Goal: Task Accomplishment & Management: Use online tool/utility

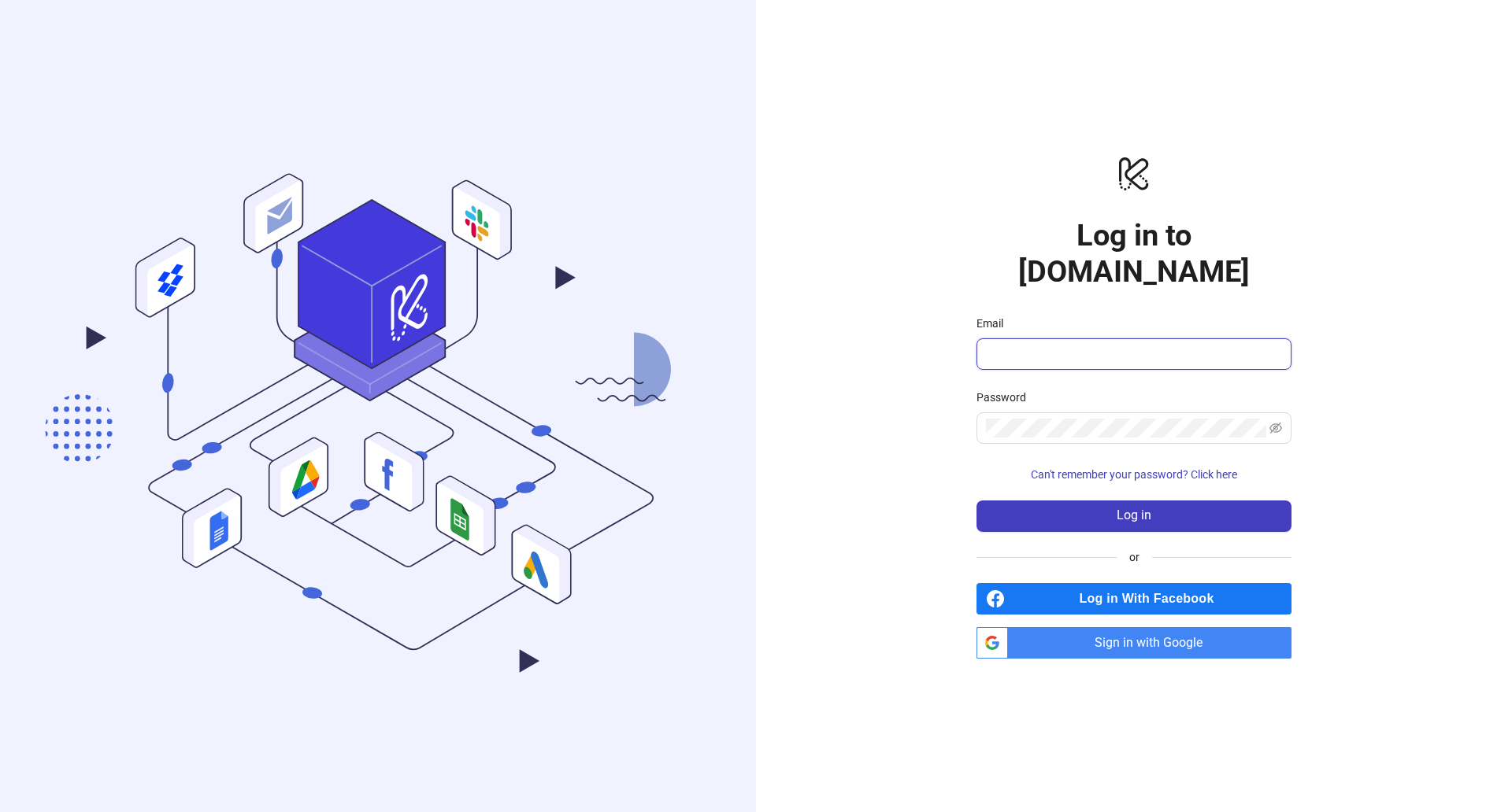
type input "**********"
click at [1188, 480] on form "**********" at bounding box center [1134, 423] width 315 height 217
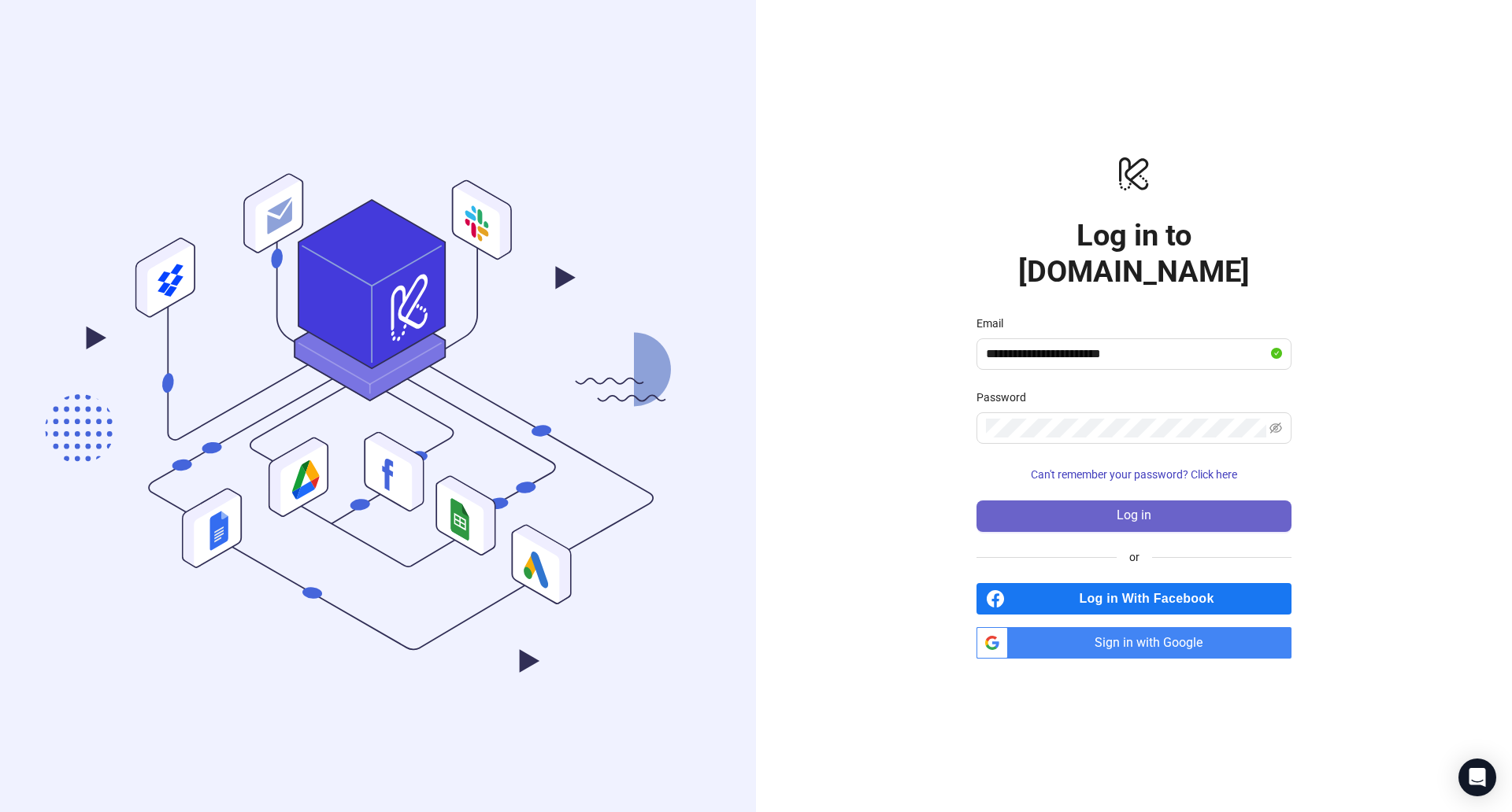
click at [1236, 505] on button "Log in" at bounding box center [1134, 516] width 315 height 32
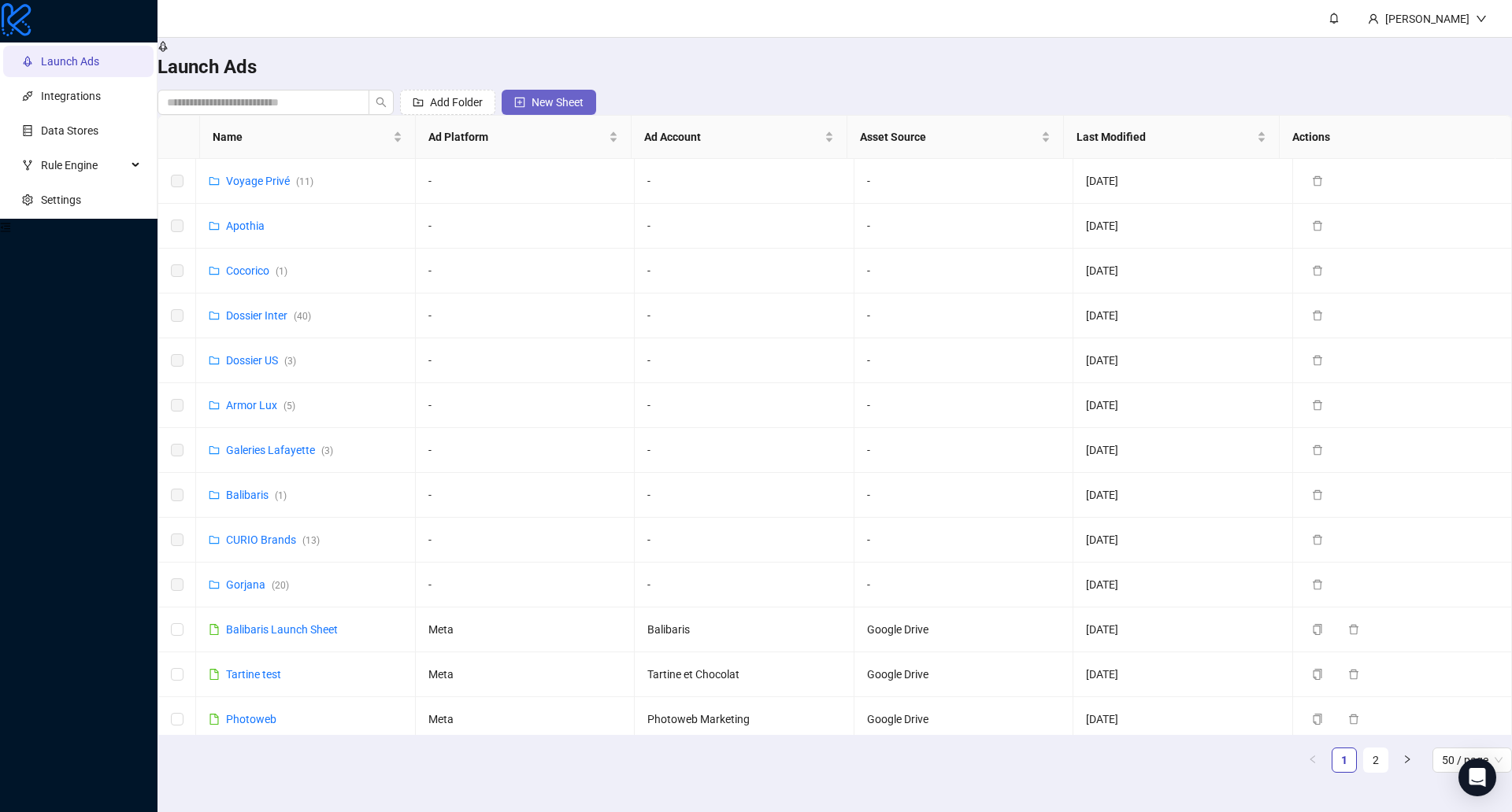
click at [596, 89] on button "New Sheet" at bounding box center [549, 102] width 95 height 25
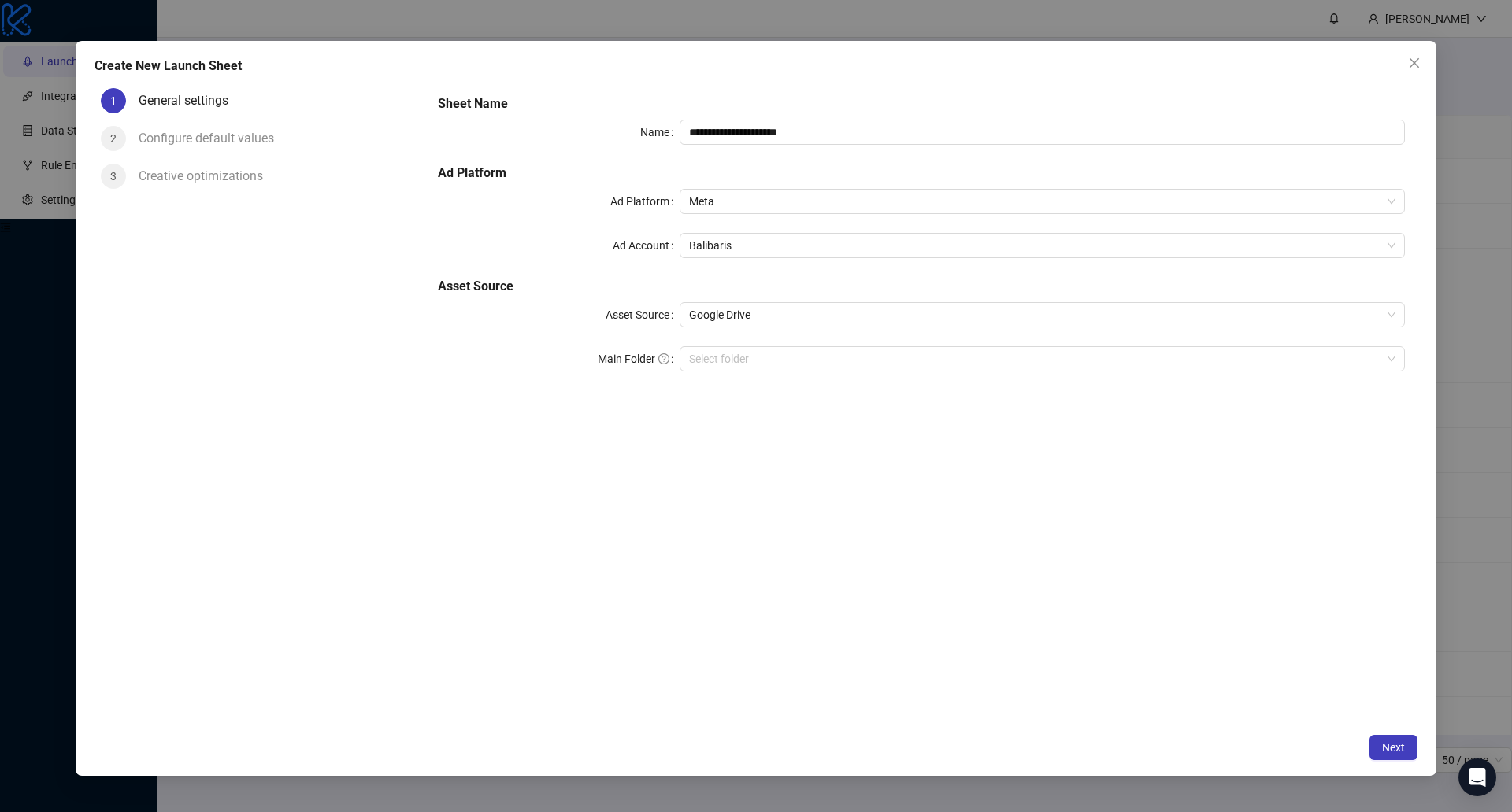
click at [877, 145] on div "**********" at bounding box center [921, 243] width 979 height 309
drag, startPoint x: 869, startPoint y: 134, endPoint x: 592, endPoint y: 104, distance: 278.6
click at [593, 105] on div "**********" at bounding box center [921, 243] width 979 height 309
drag, startPoint x: 851, startPoint y: 128, endPoint x: 761, endPoint y: 125, distance: 90.0
click at [761, 125] on input "**********" at bounding box center [1043, 133] width 726 height 25
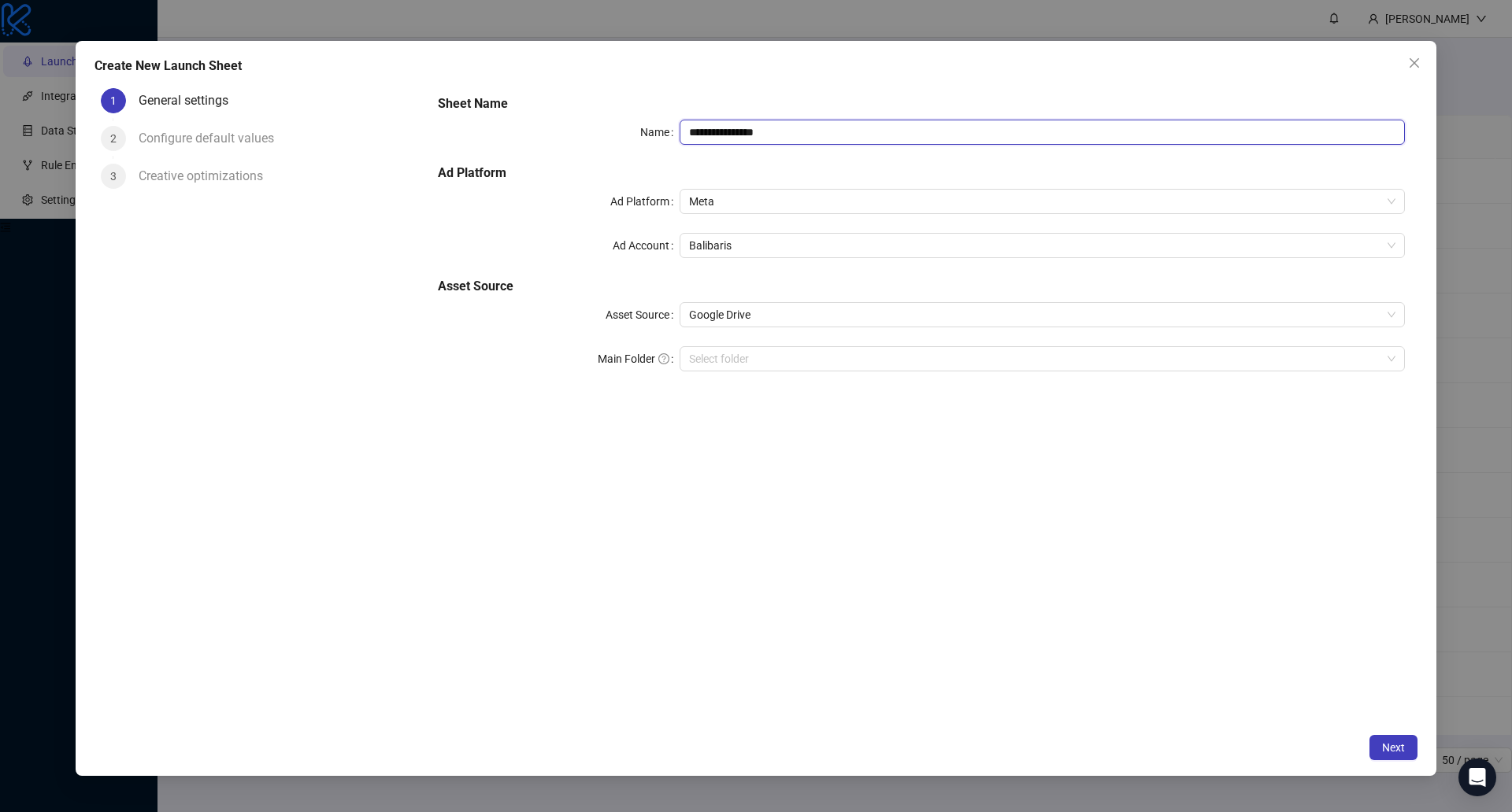
type input "**********"
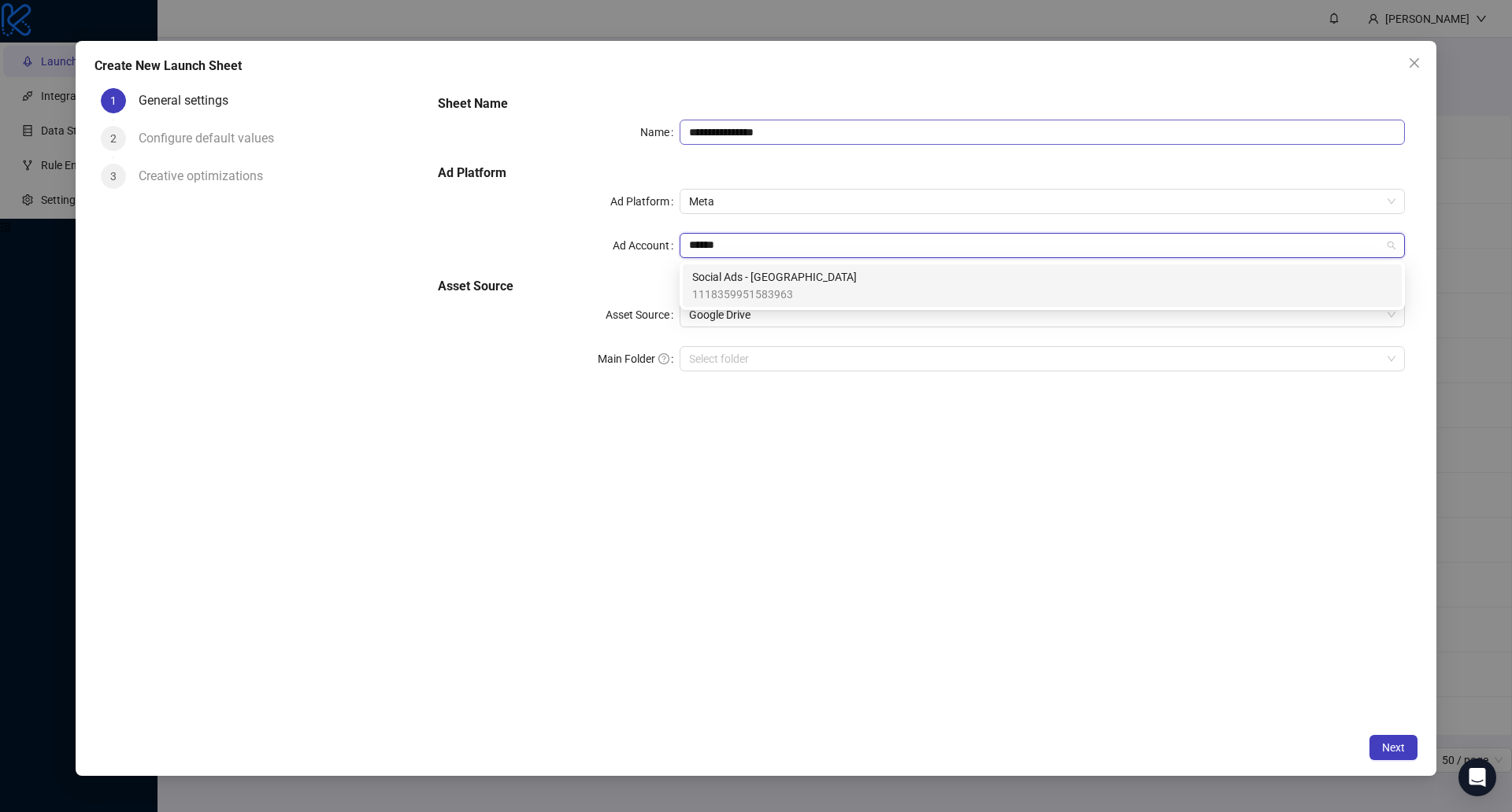
type input "*******"
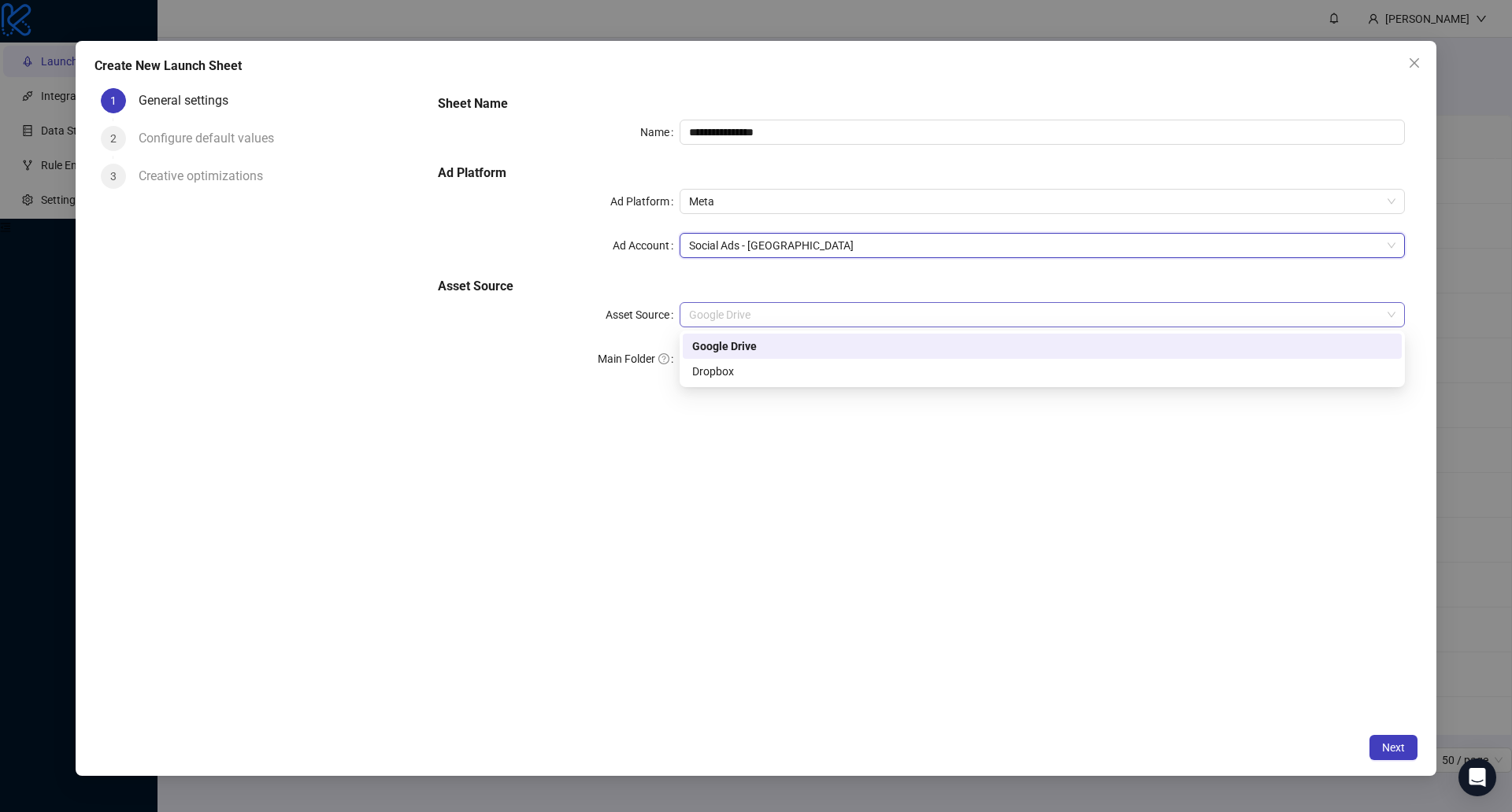
click at [745, 319] on span "Google Drive" at bounding box center [1042, 315] width 707 height 23
click at [750, 349] on div "Google Drive" at bounding box center [1043, 346] width 700 height 17
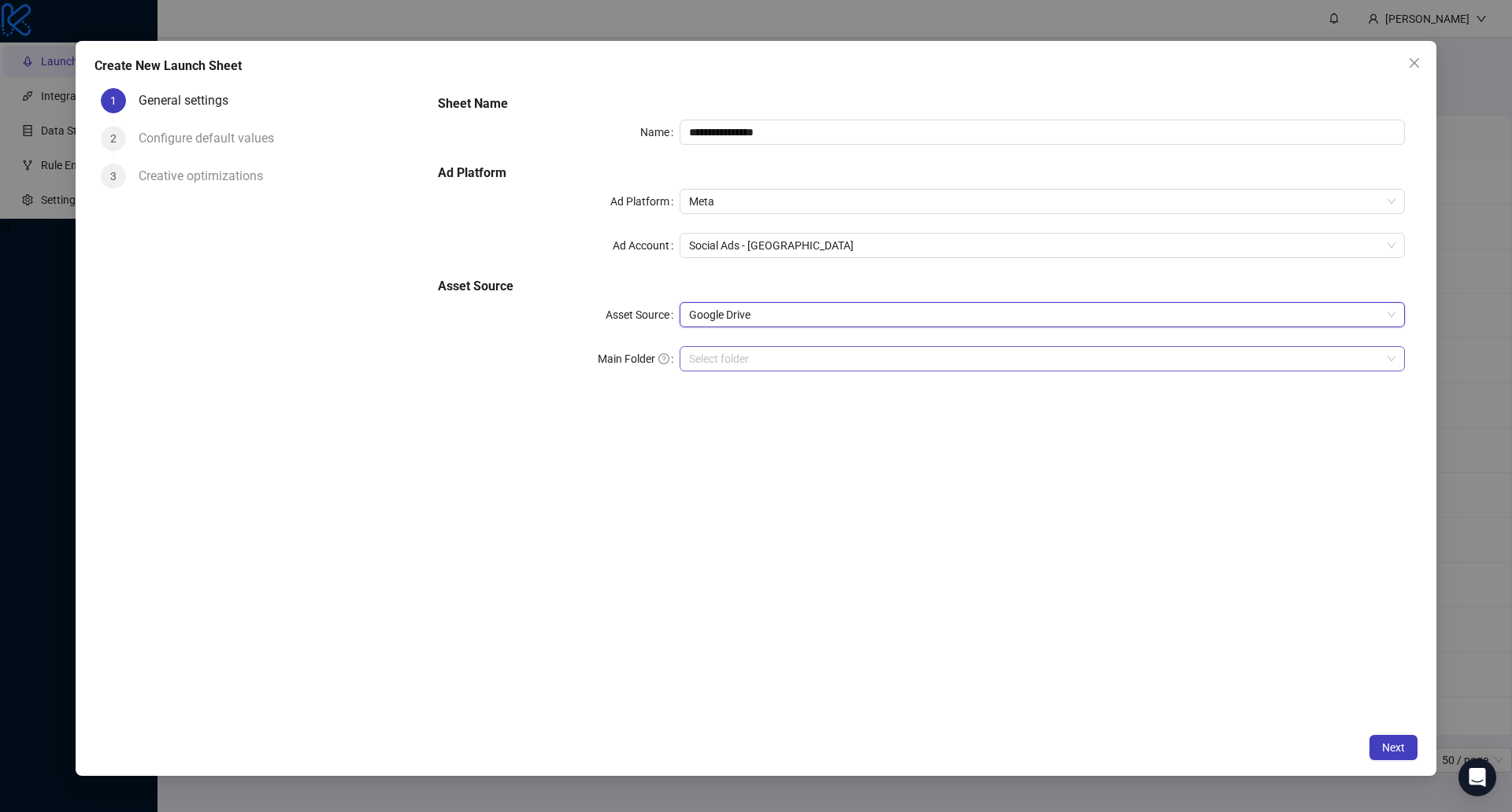
click at [701, 357] on input "Main Folder" at bounding box center [1034, 359] width 692 height 23
click at [735, 314] on span "Google Drive" at bounding box center [1042, 315] width 707 height 23
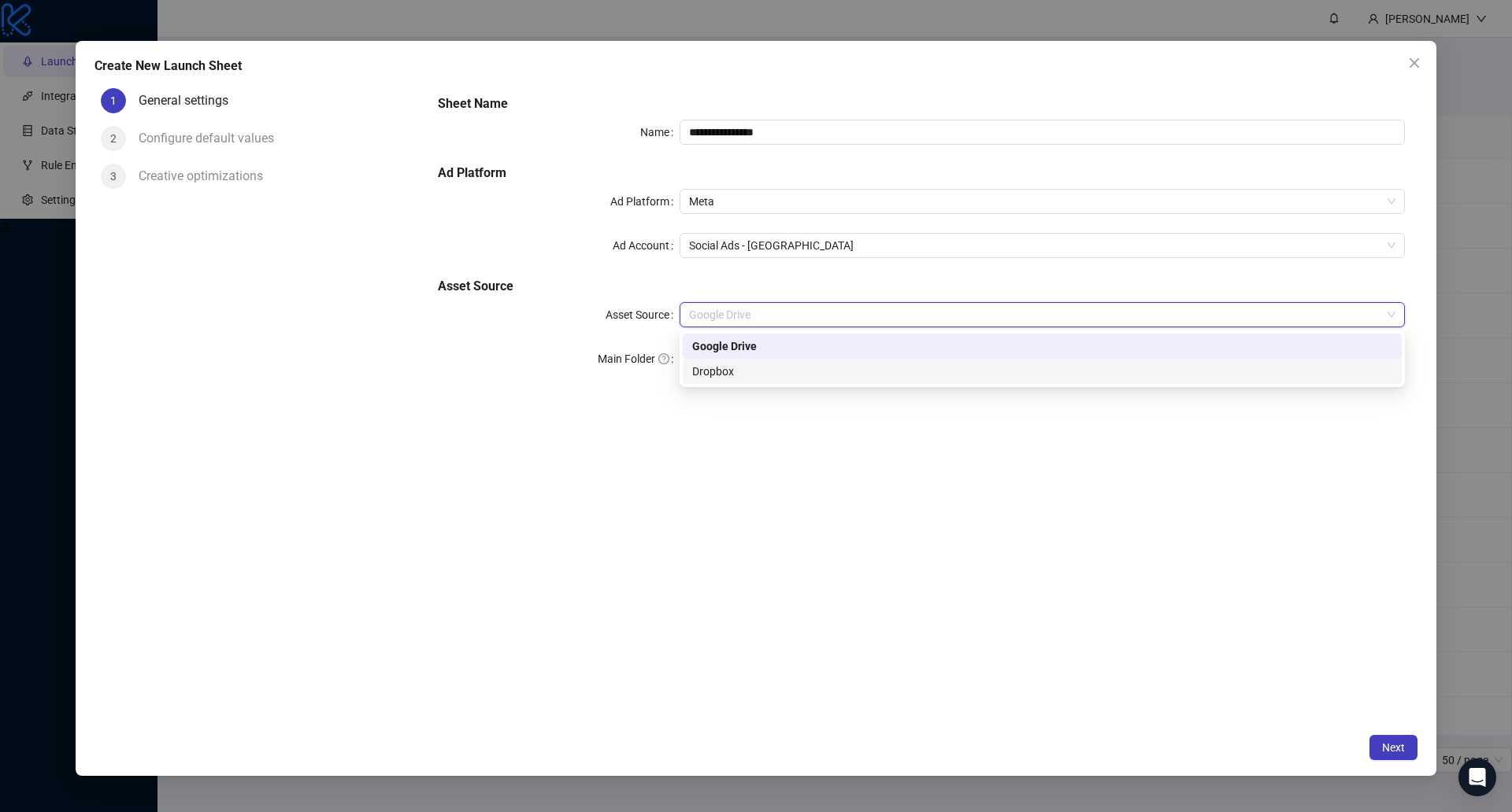
click at [759, 372] on div "Dropbox" at bounding box center [1043, 371] width 700 height 17
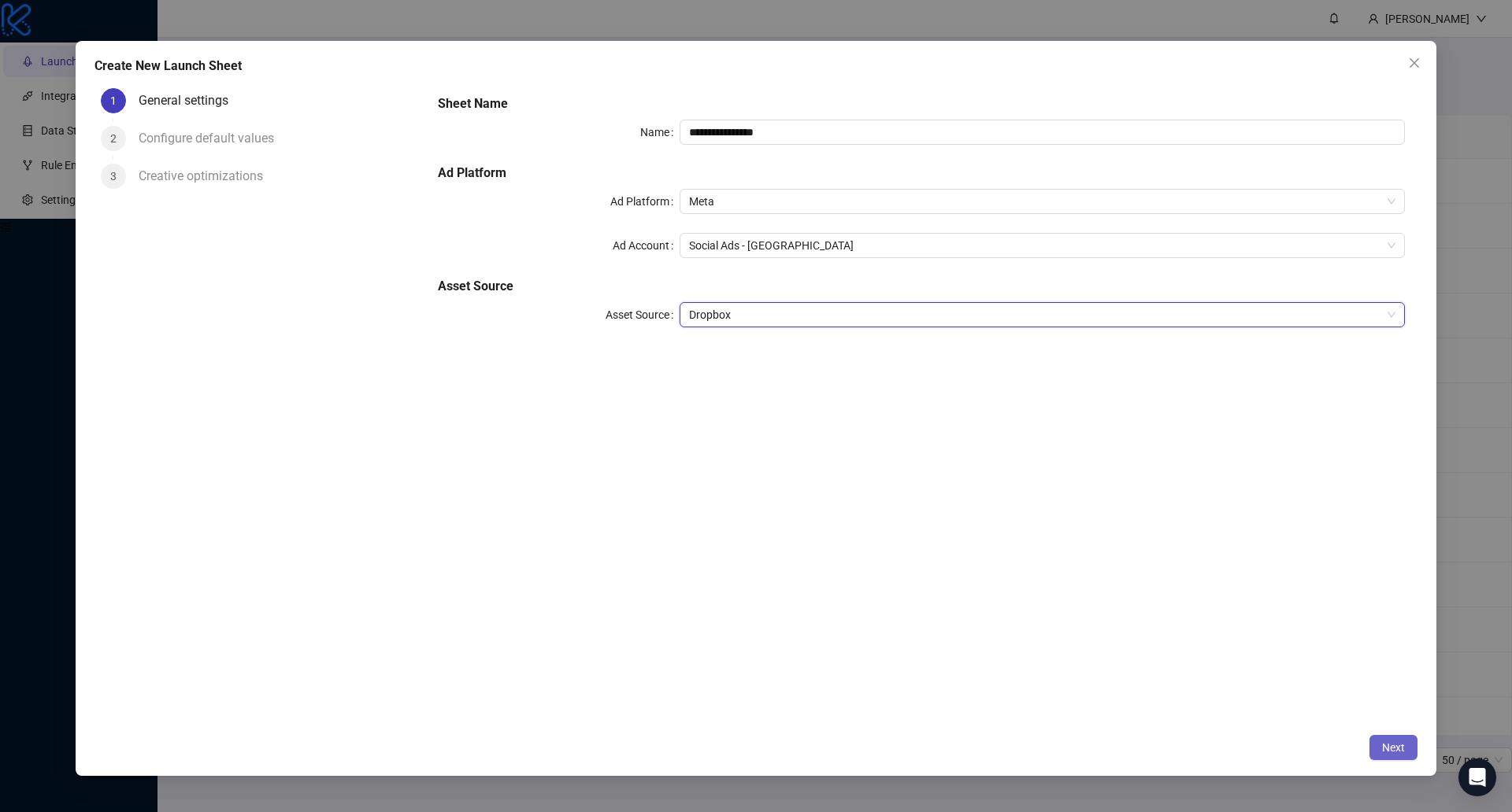
click at [1381, 758] on button "Next" at bounding box center [1393, 748] width 48 height 25
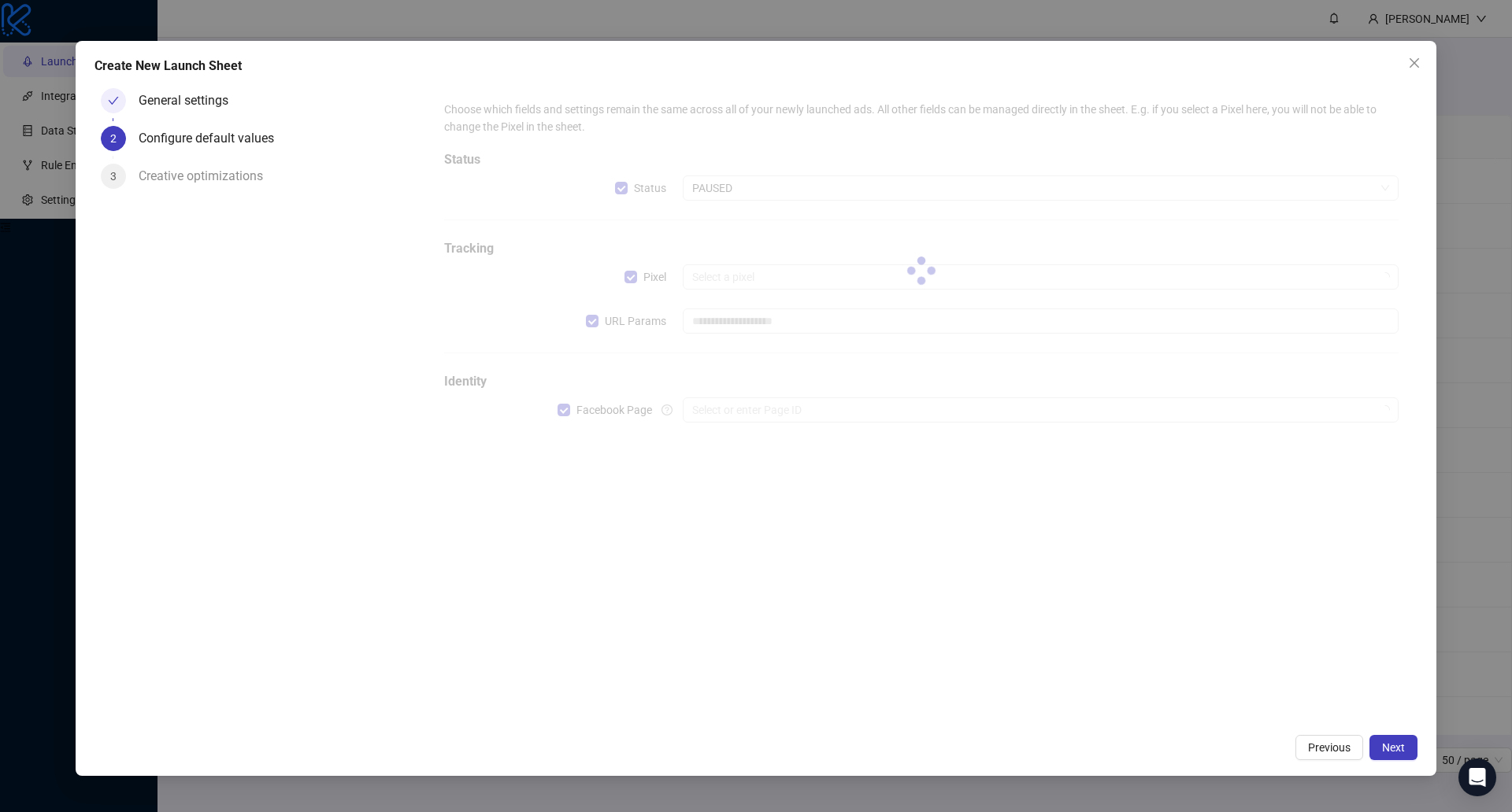
type input "**********"
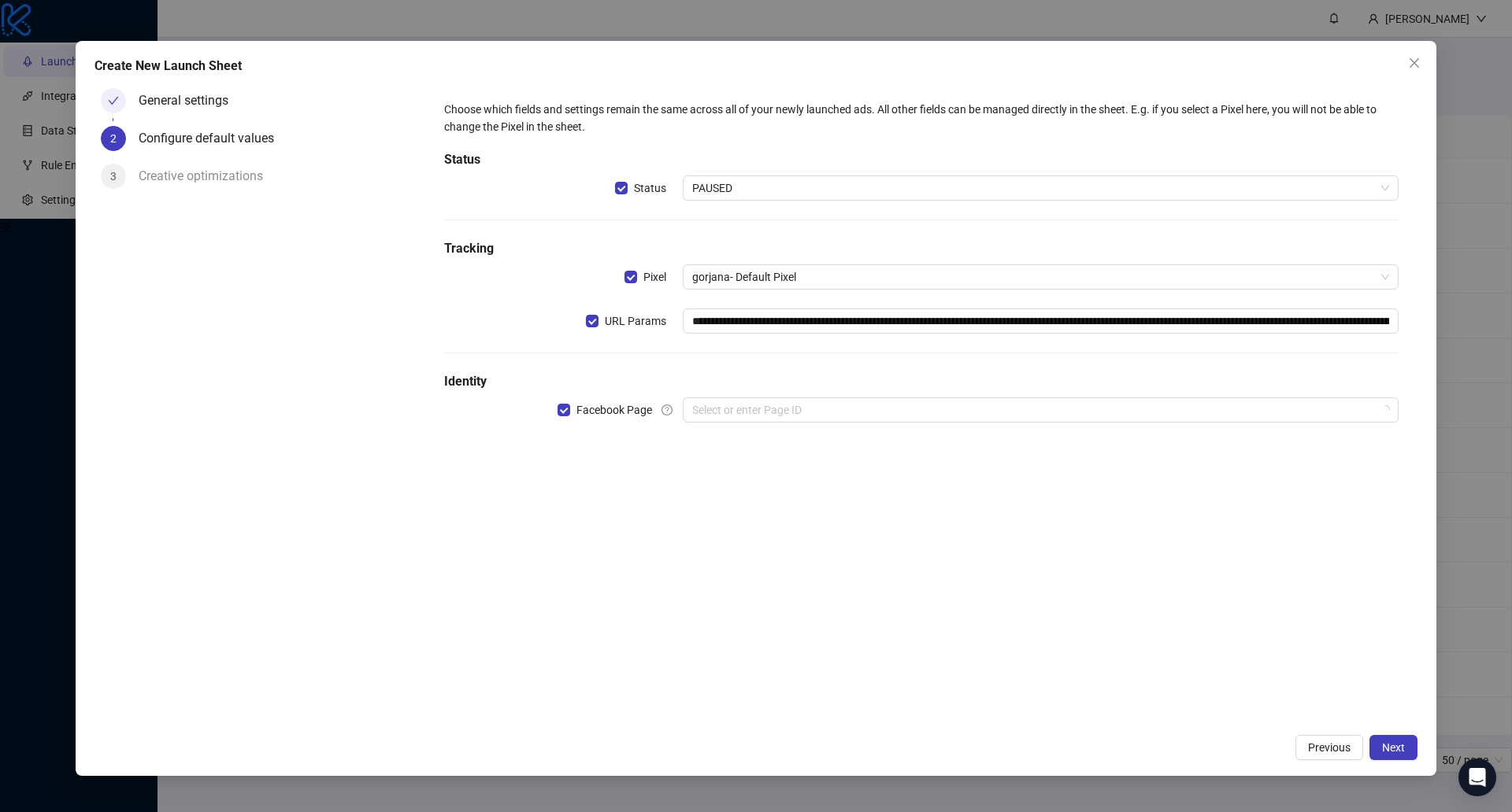
click at [619, 197] on label "Status" at bounding box center [648, 189] width 68 height 25
click at [619, 195] on label "Status" at bounding box center [644, 188] width 58 height 17
click at [728, 195] on span "PAUSED" at bounding box center [1041, 188] width 697 height 23
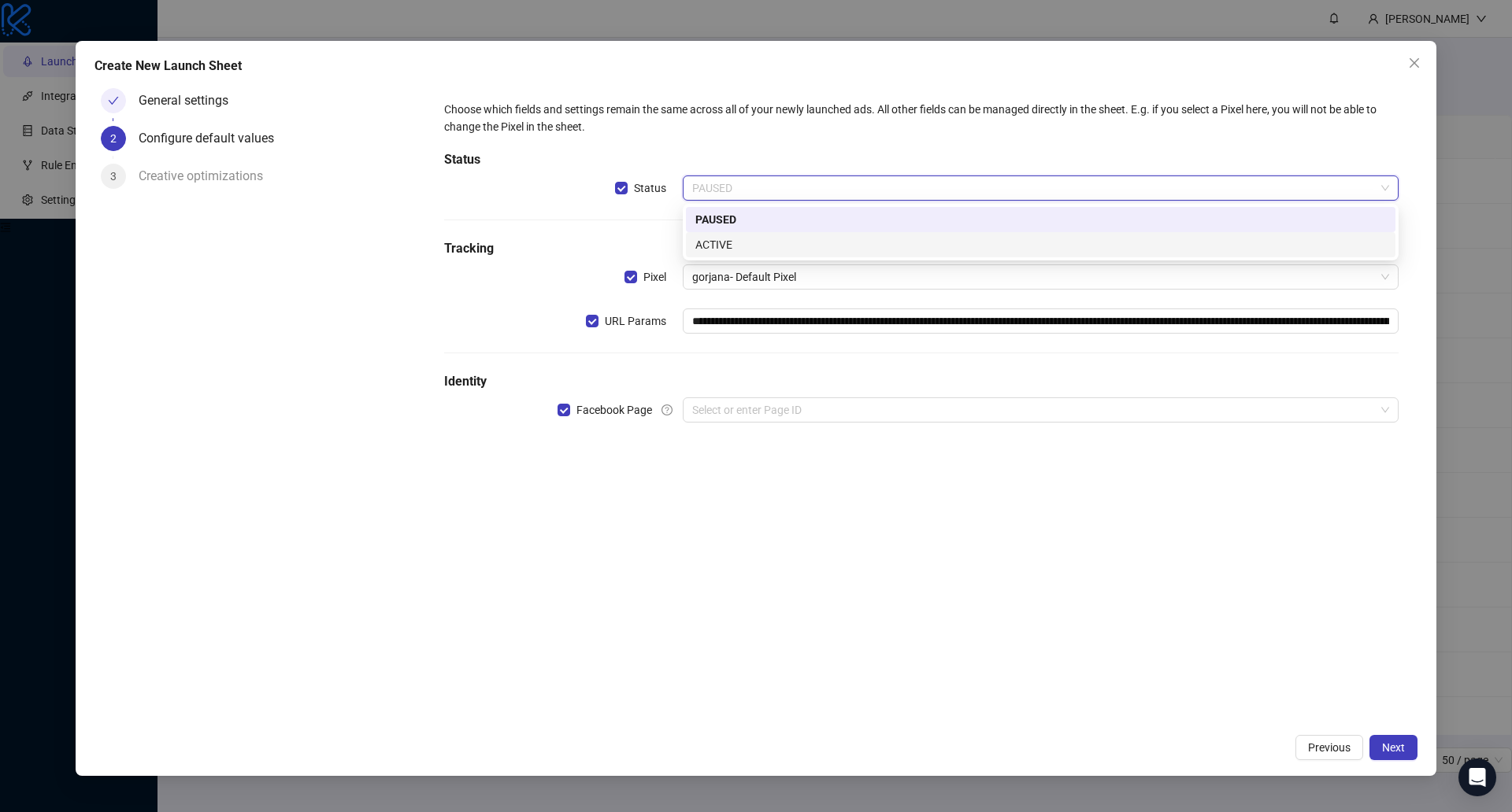
click at [752, 240] on div "ACTIVE" at bounding box center [1040, 245] width 691 height 17
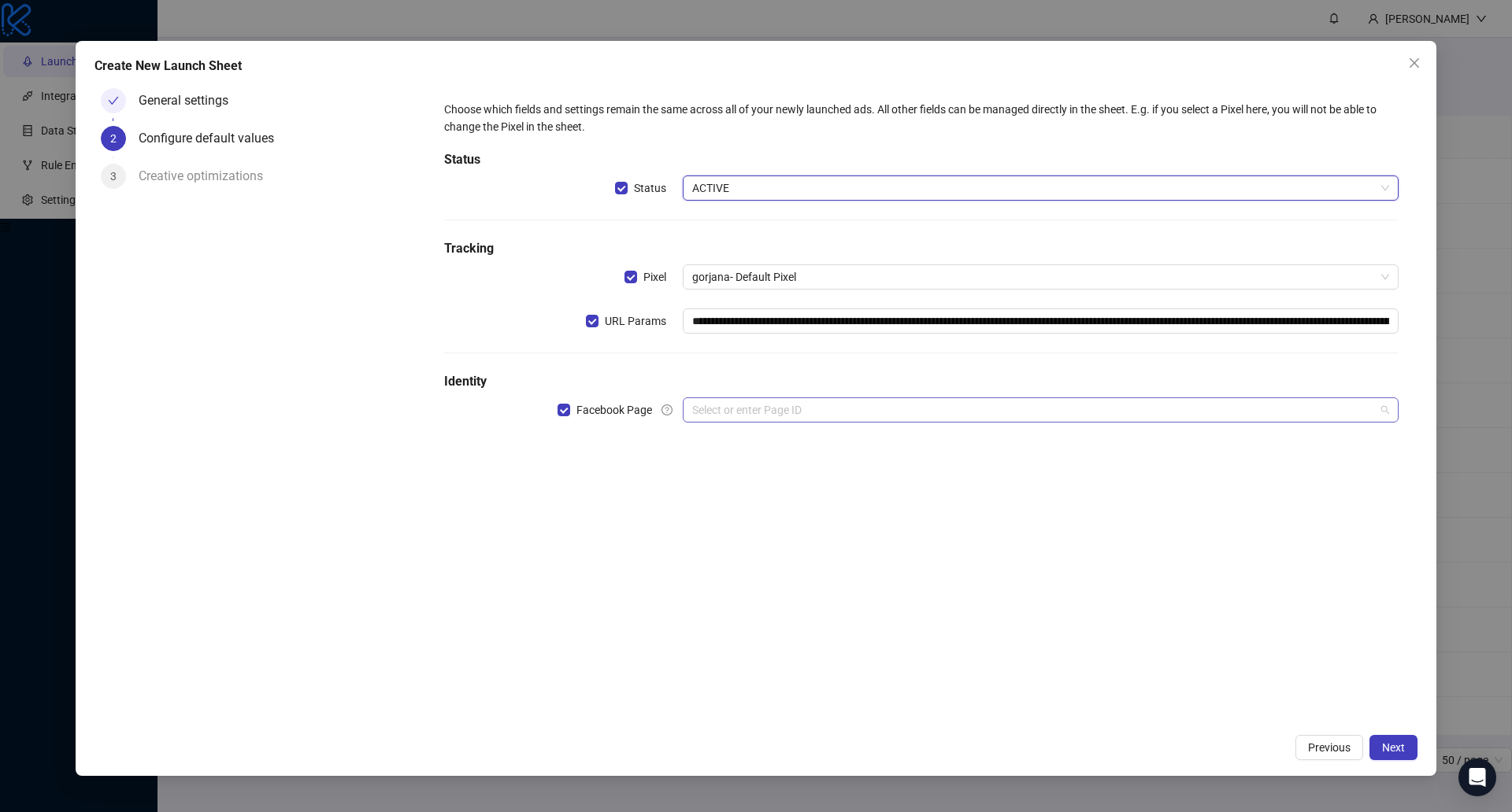
click at [793, 407] on input "search" at bounding box center [1034, 410] width 682 height 23
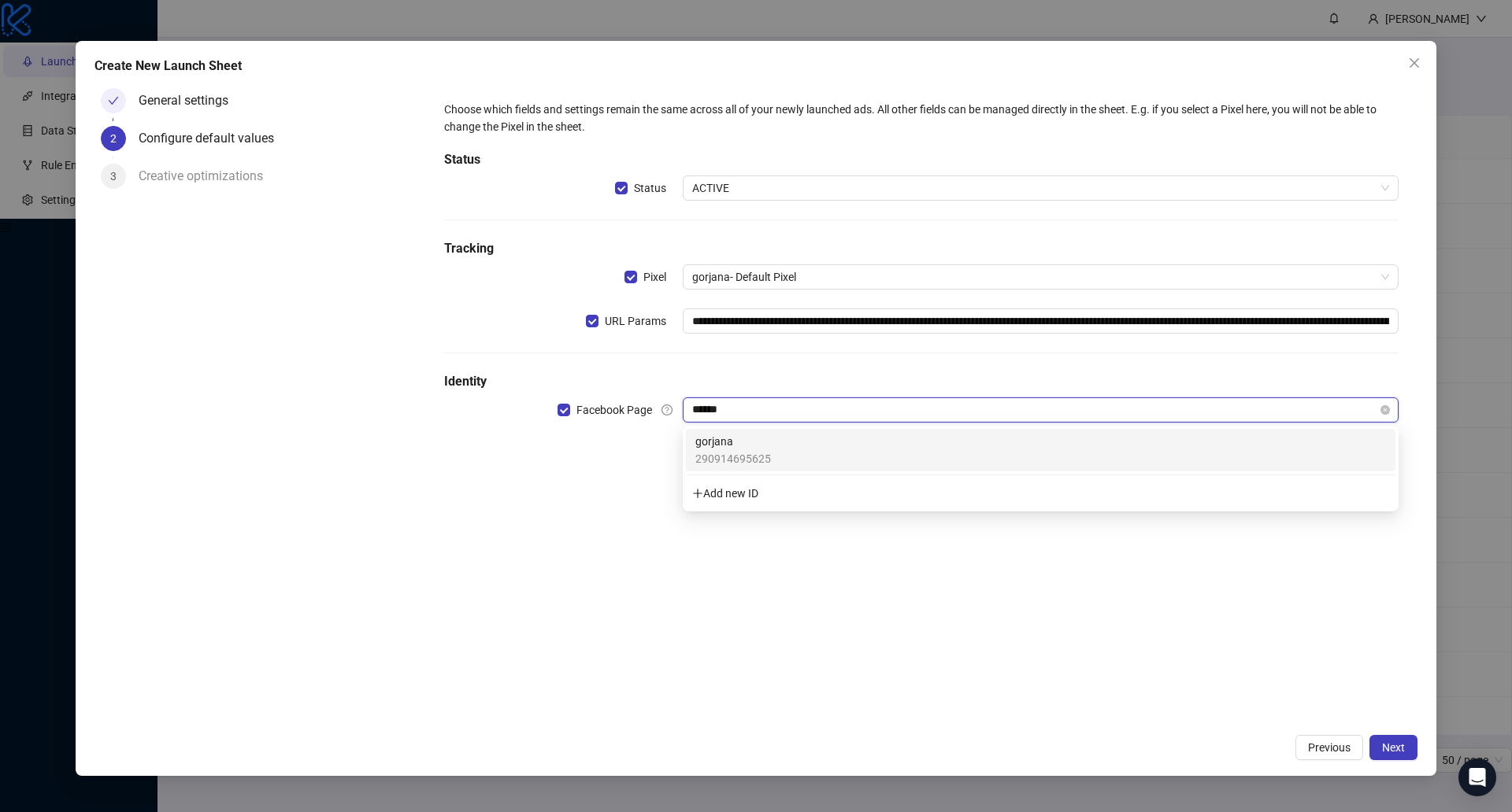
type input "*******"
click at [723, 448] on span "gorjana" at bounding box center [733, 441] width 76 height 17
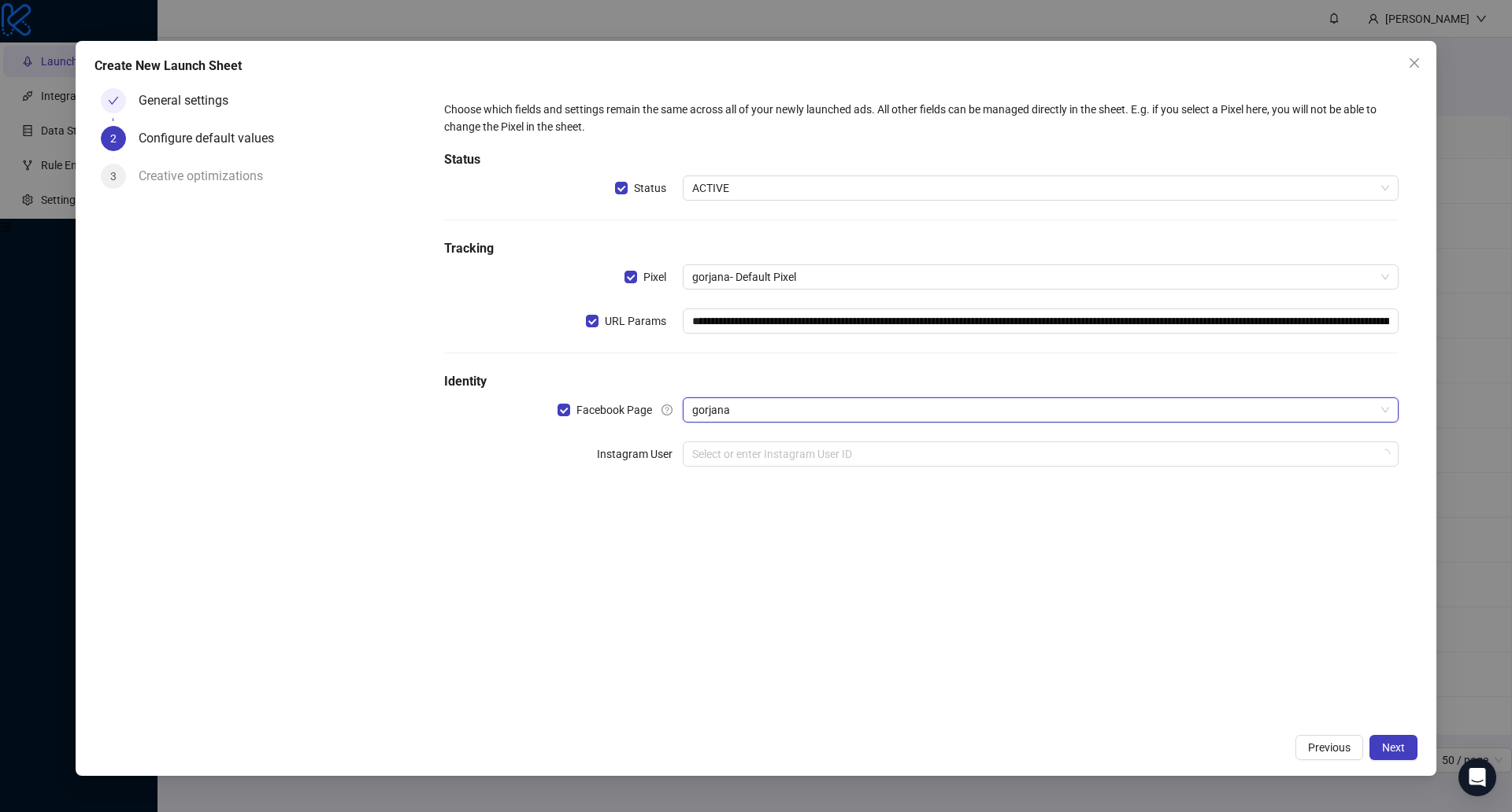
click at [1124, 586] on div "**********" at bounding box center [921, 404] width 992 height 645
click at [814, 449] on input "search" at bounding box center [1034, 454] width 682 height 23
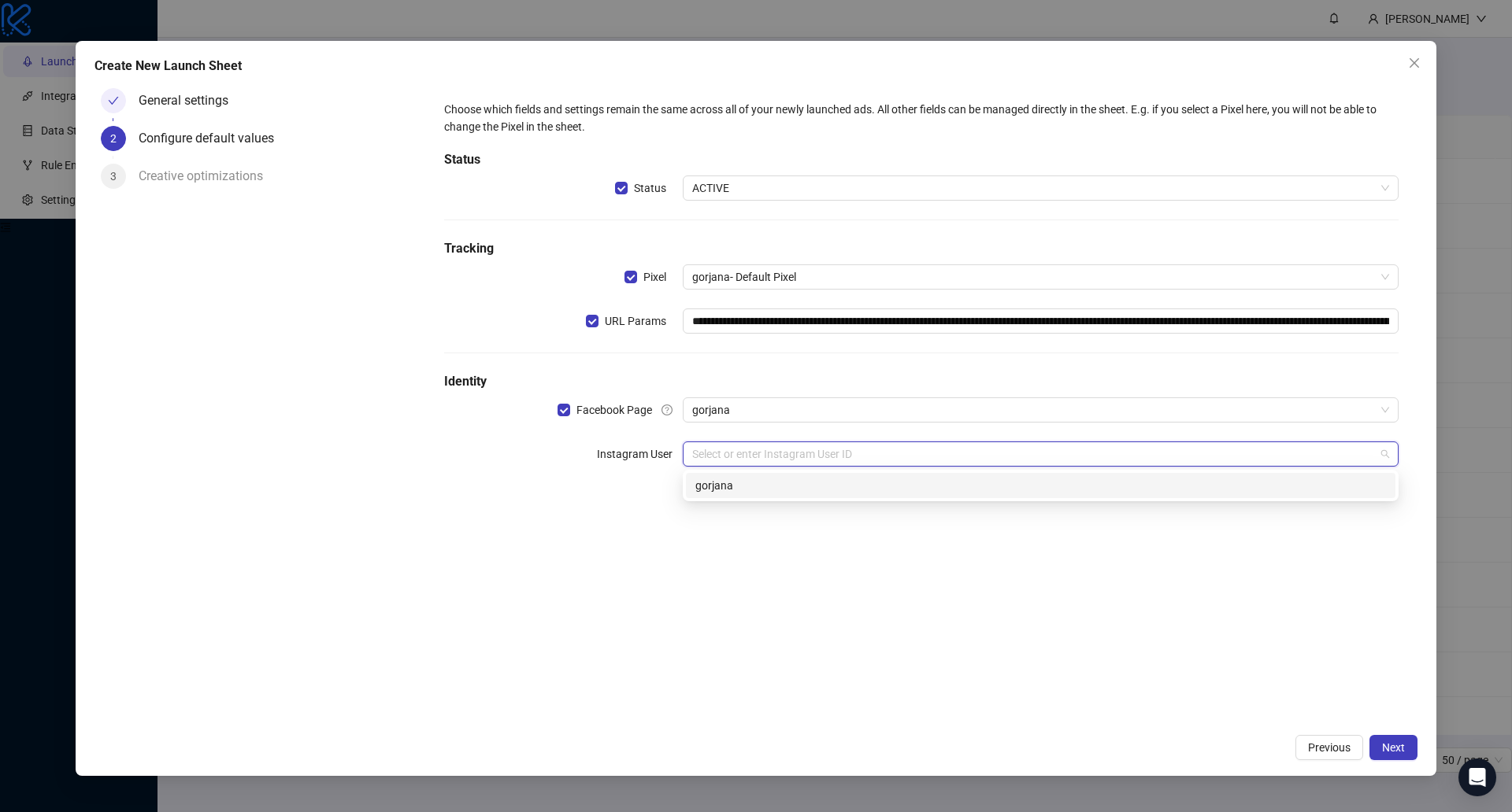
click at [730, 498] on div "17841400904320139 gorjana" at bounding box center [1040, 485] width 716 height 32
click at [745, 481] on div "gorjana" at bounding box center [1040, 485] width 691 height 17
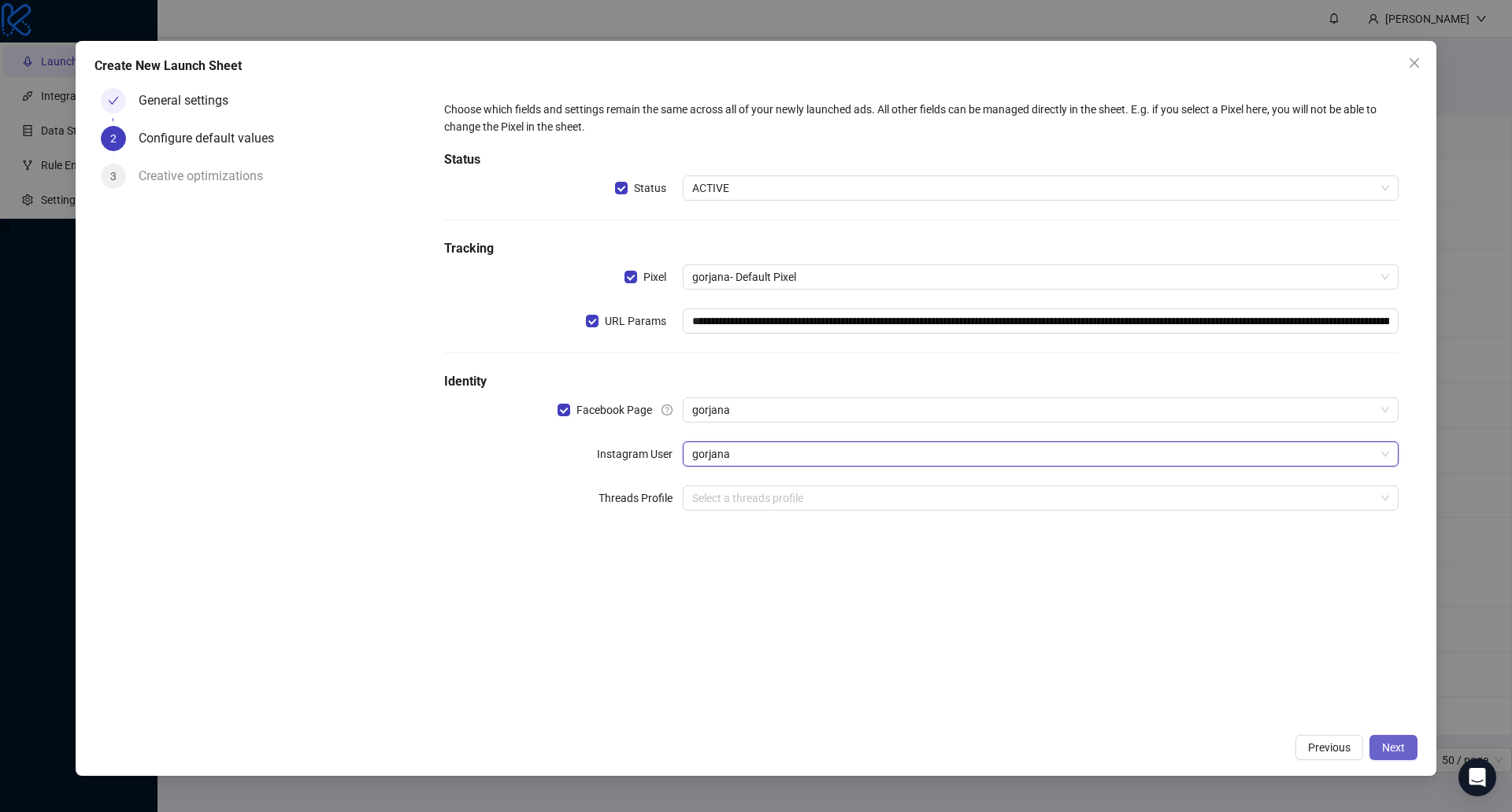
click at [1387, 742] on span "Next" at bounding box center [1393, 748] width 23 height 13
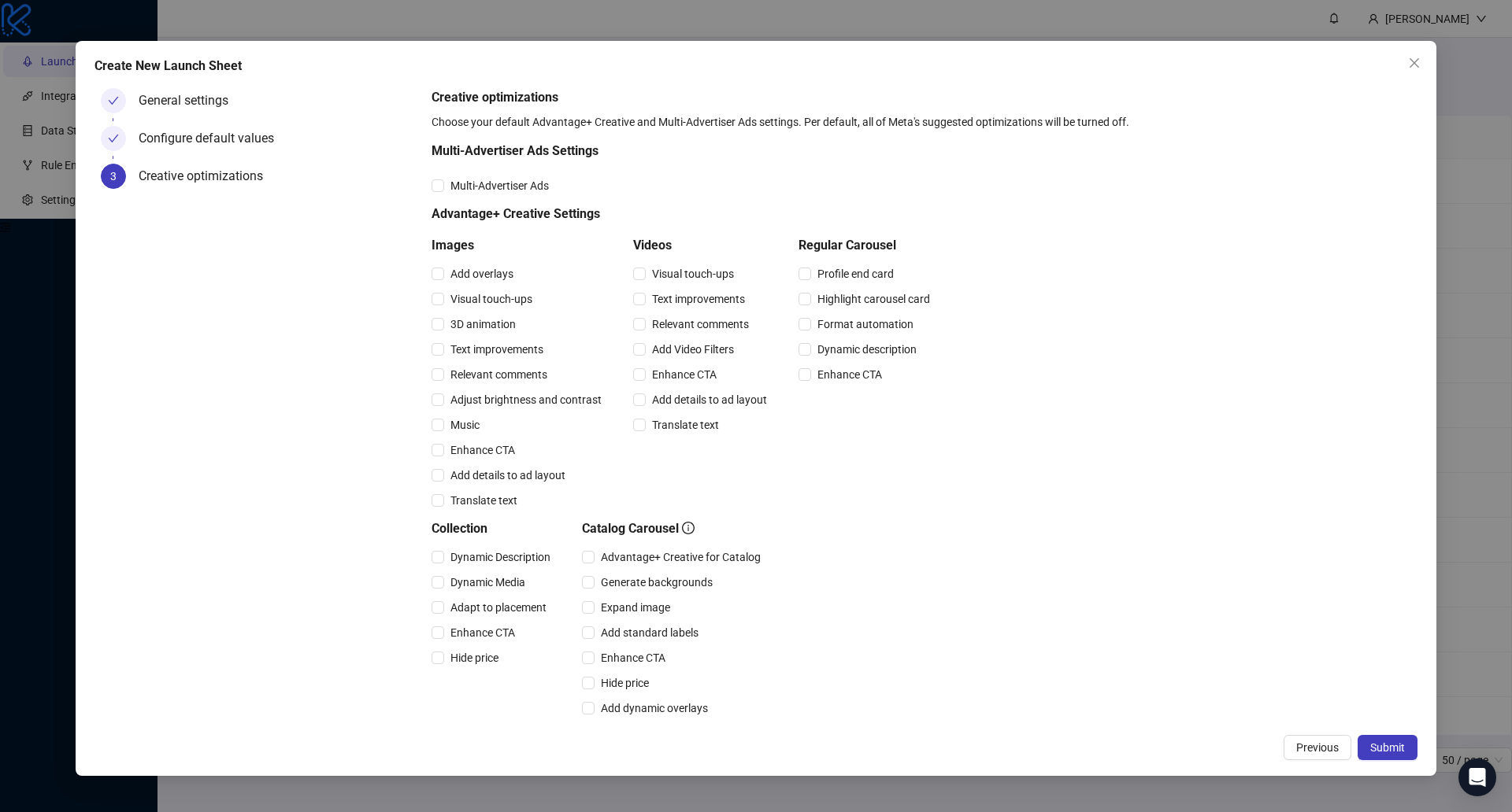
scroll to position [158, 0]
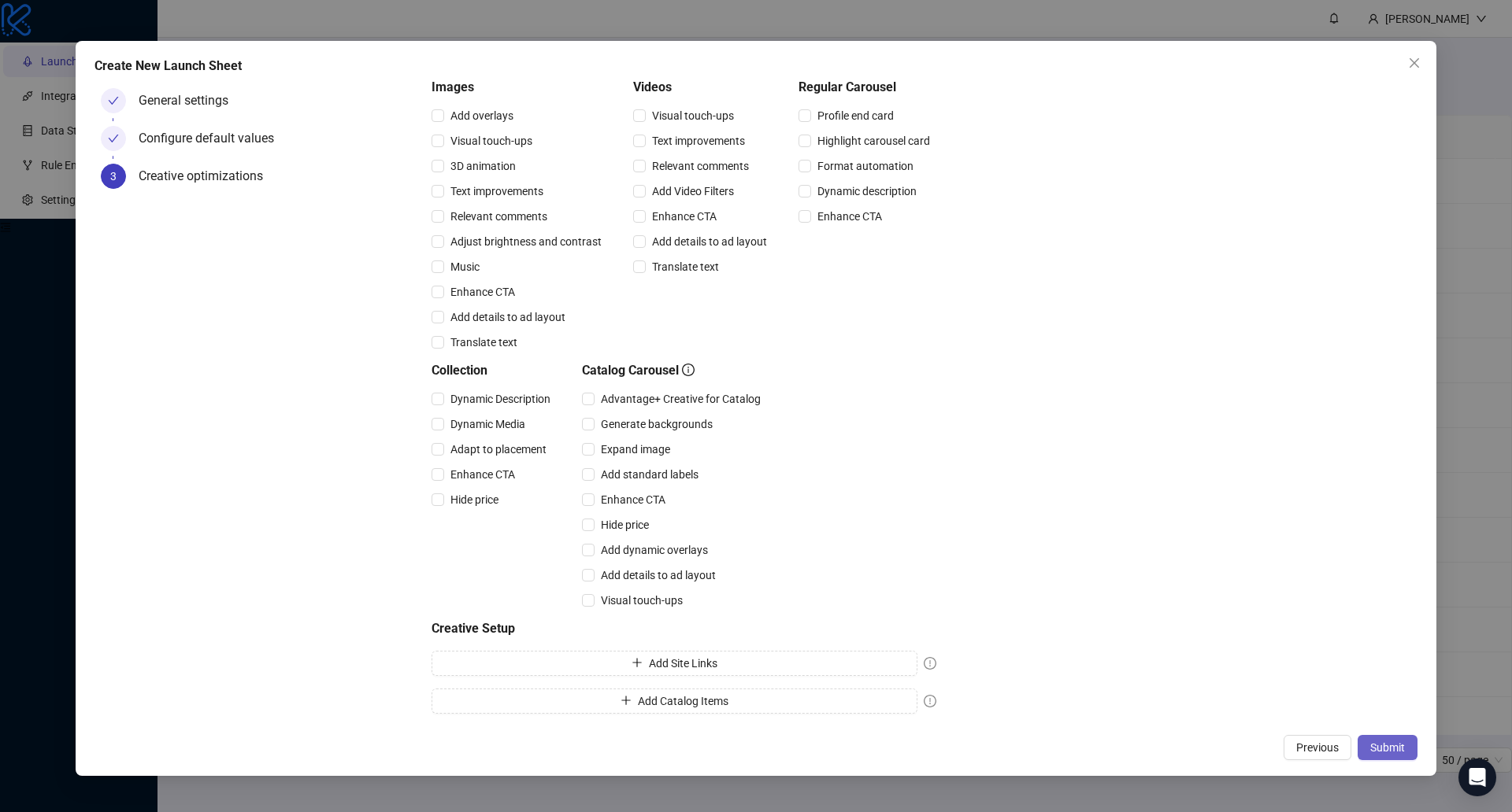
click at [1387, 755] on button "Submit" at bounding box center [1387, 748] width 60 height 25
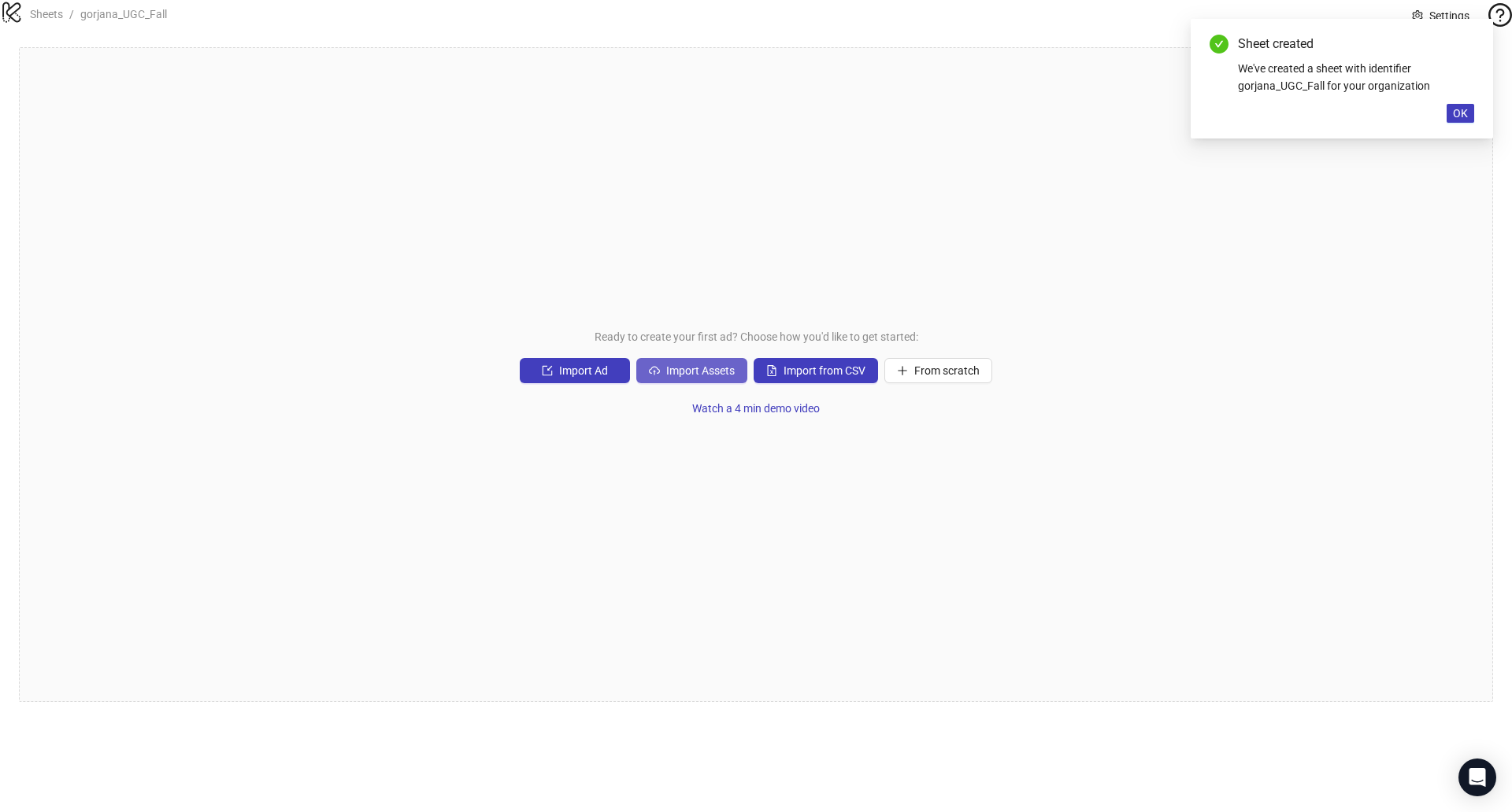
click at [669, 383] on button "Import Assets" at bounding box center [691, 371] width 111 height 25
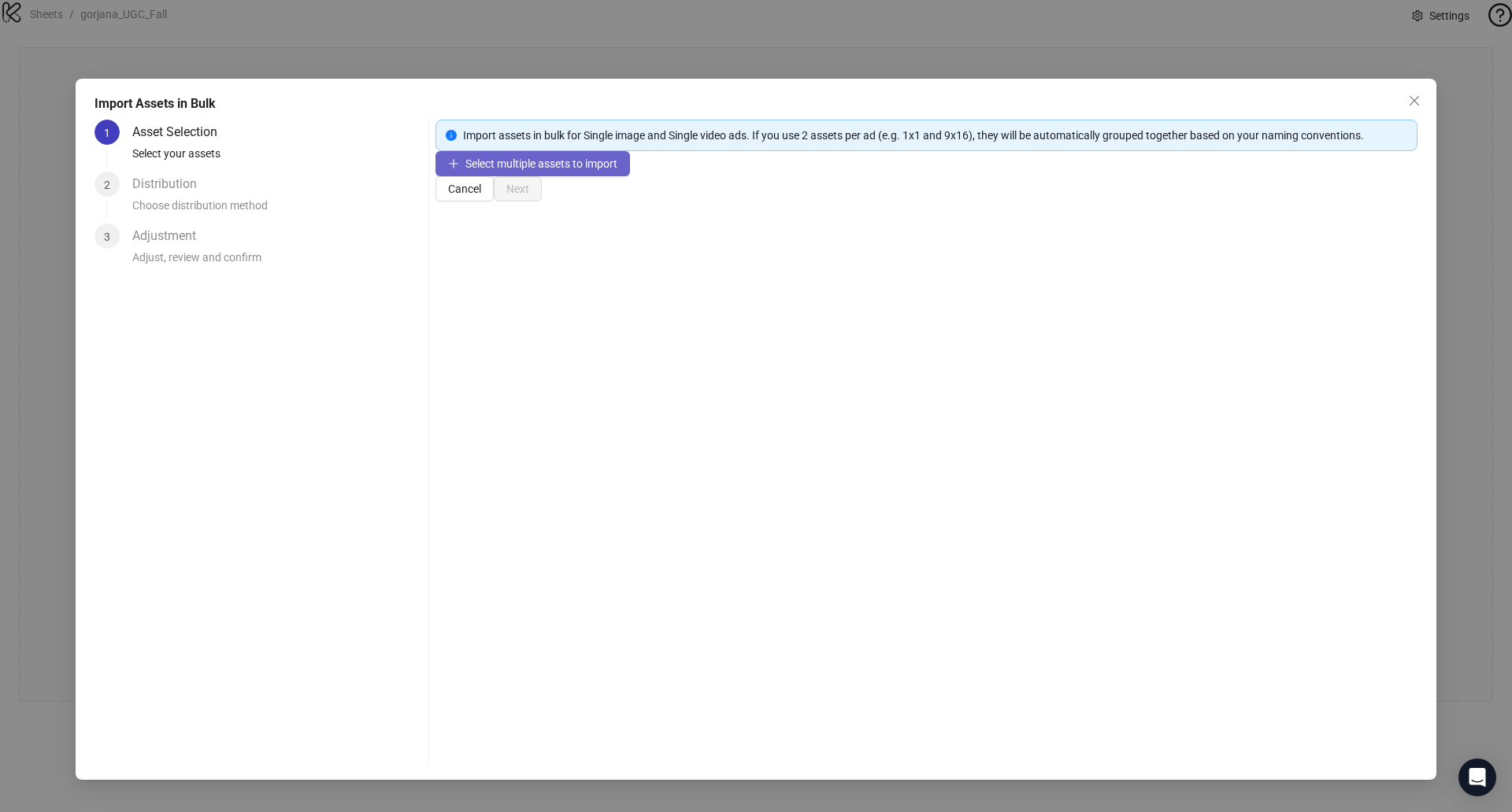
click at [529, 170] on span "Select multiple assets to import" at bounding box center [542, 163] width 152 height 13
click at [593, 170] on span "Select multiple assets to import" at bounding box center [542, 163] width 152 height 13
click at [533, 170] on span "Select multiple assets to import" at bounding box center [542, 163] width 152 height 13
click at [1411, 97] on icon "close" at bounding box center [1415, 100] width 9 height 9
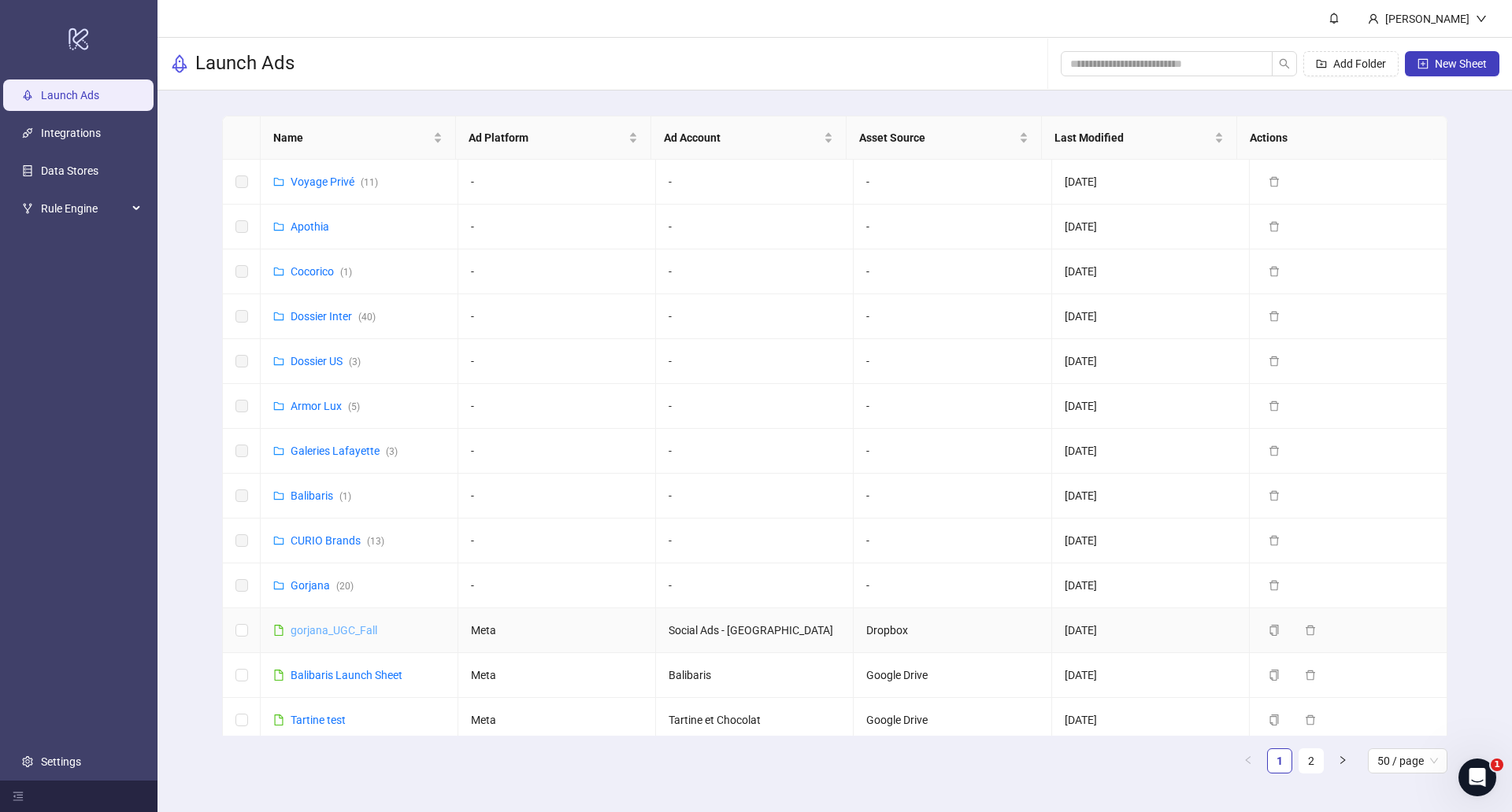
click at [325, 634] on link "gorjana_UGC_Fall" at bounding box center [334, 631] width 87 height 13
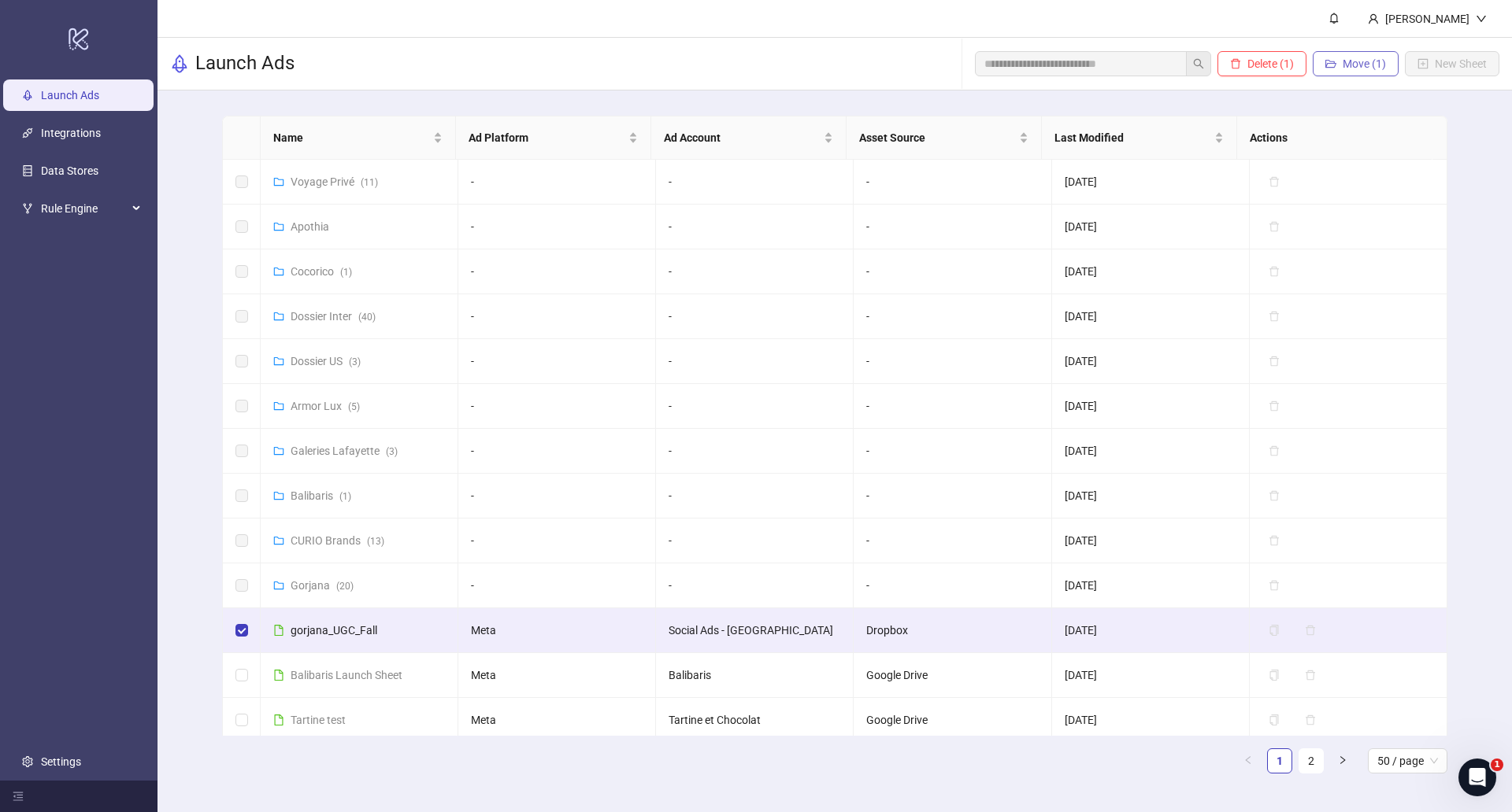
click at [1351, 60] on span "Move (1)" at bounding box center [1365, 64] width 43 height 13
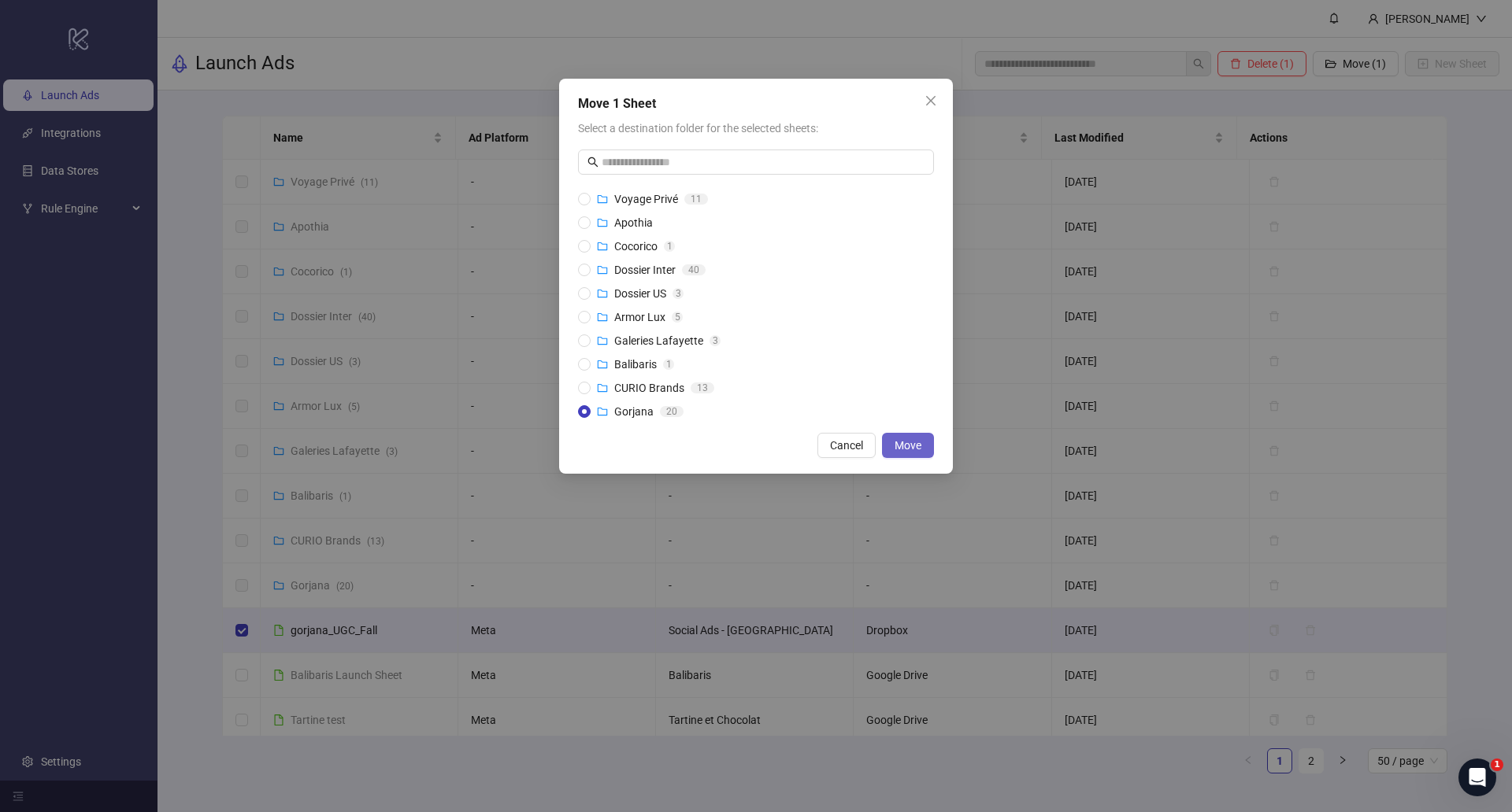
click at [916, 441] on span "Move" at bounding box center [908, 446] width 27 height 13
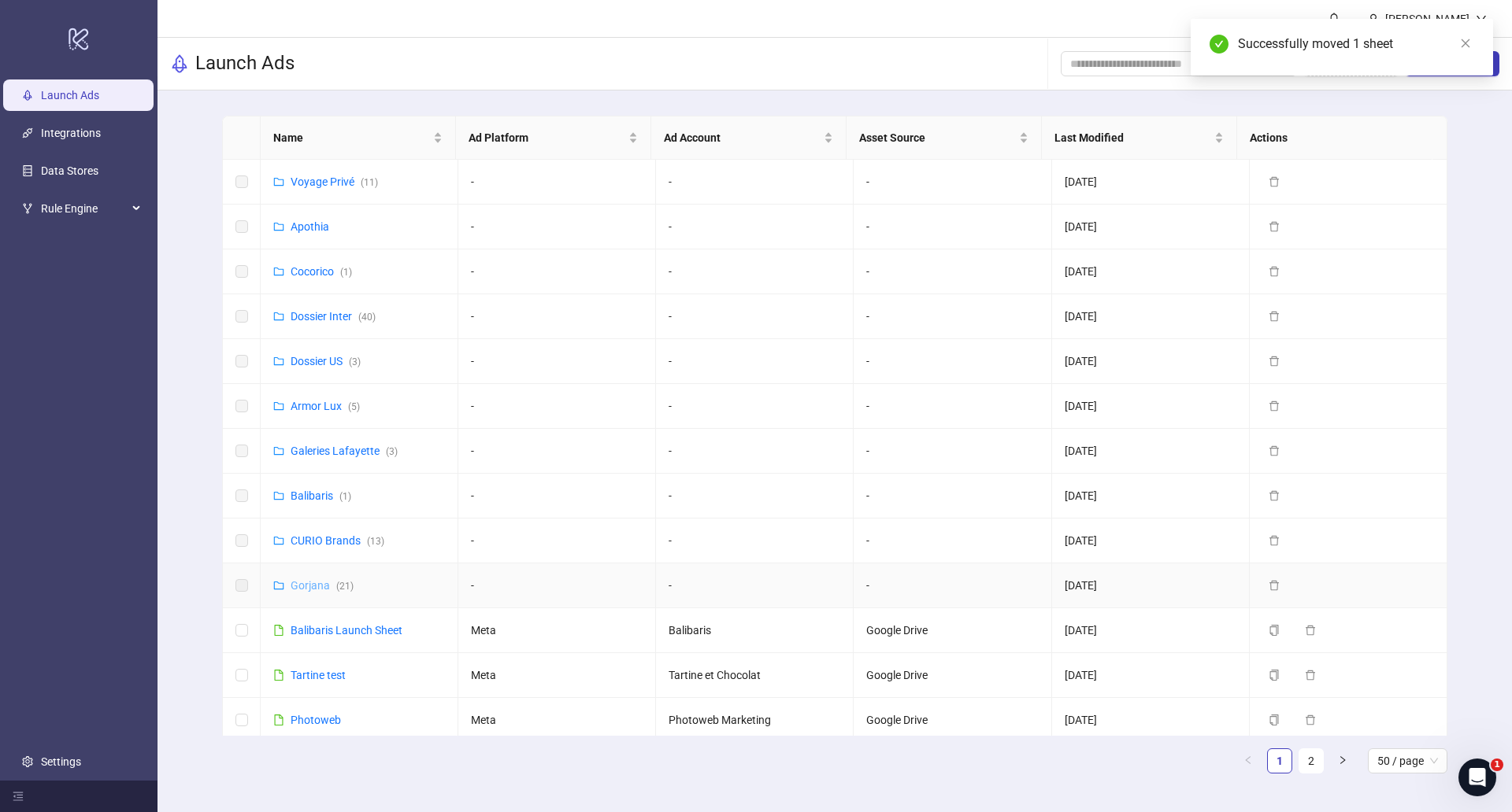
click at [309, 583] on link "Gorjana ( 21 )" at bounding box center [322, 586] width 63 height 13
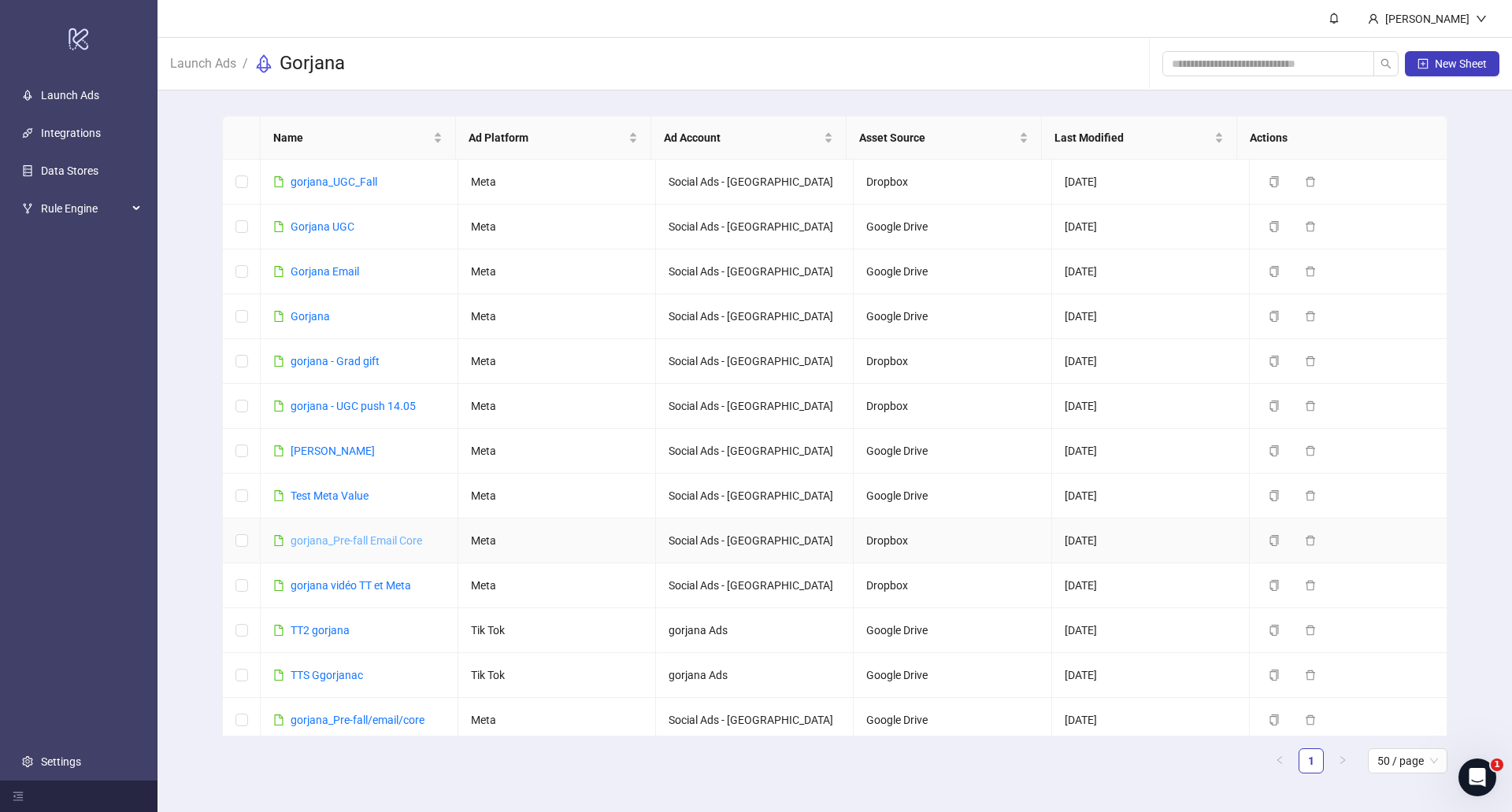
click at [365, 546] on link "gorjana_Pre-fall Email Core" at bounding box center [357, 540] width 132 height 13
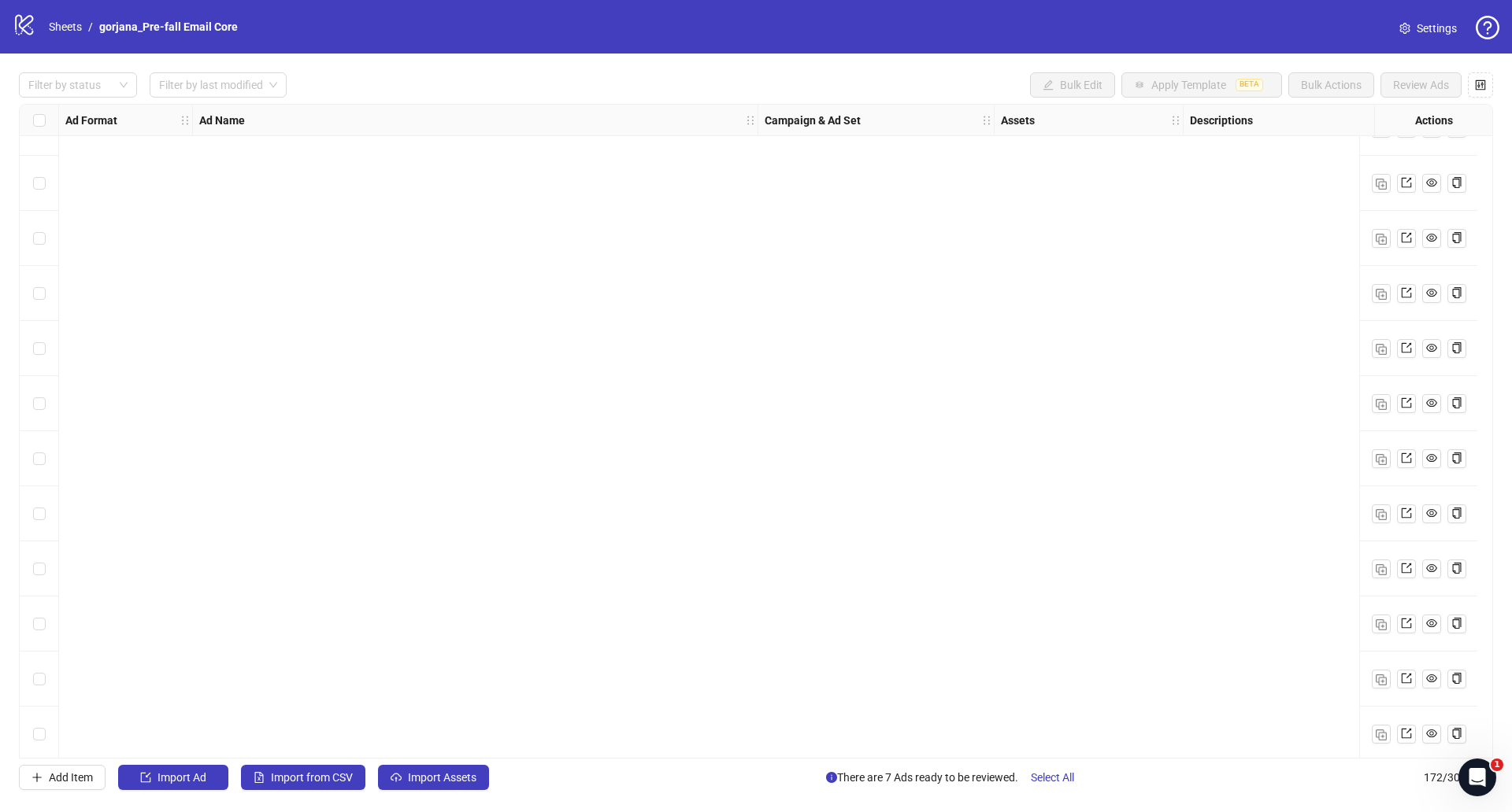
scroll to position [8862, 0]
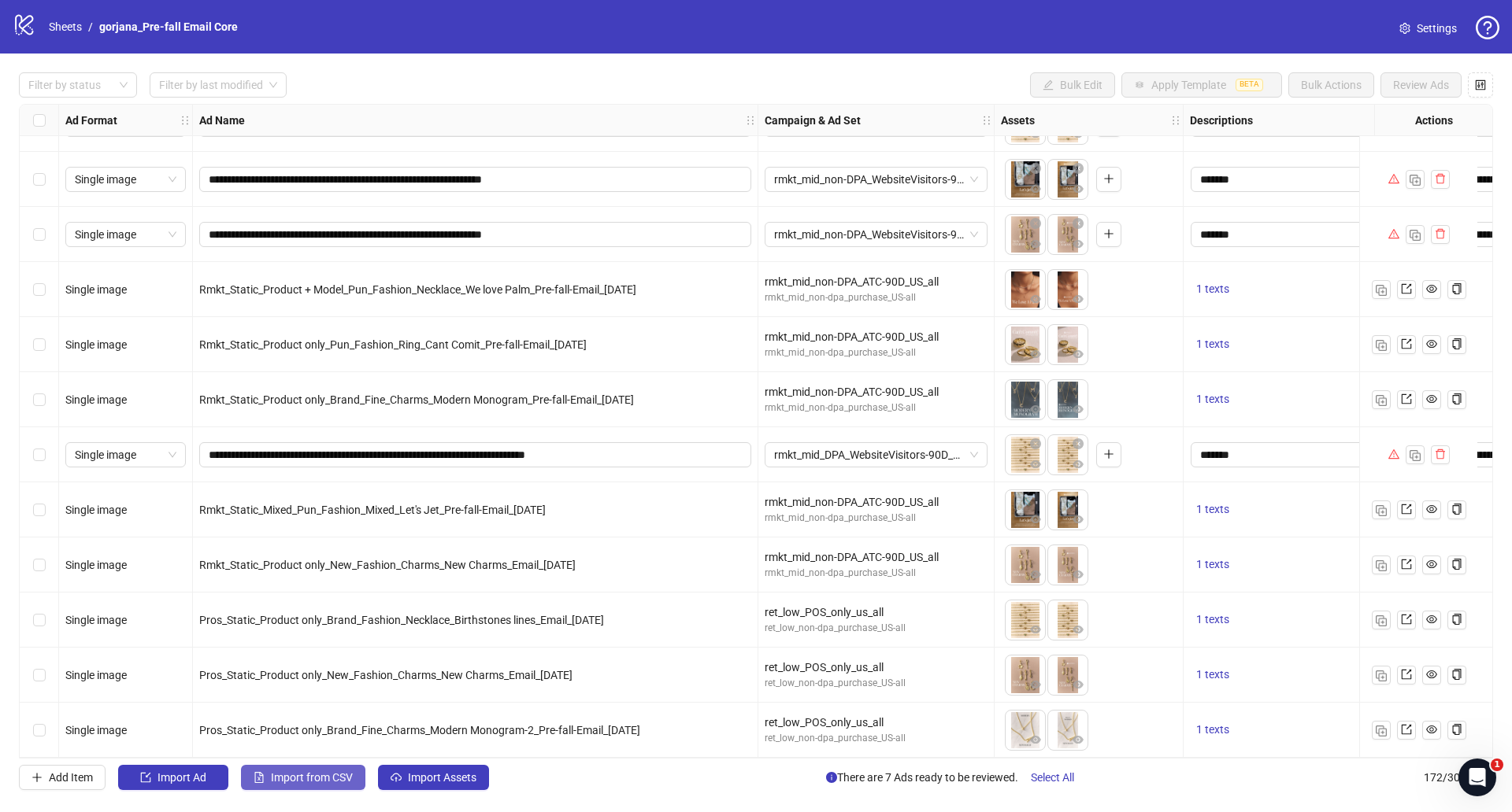
click at [289, 777] on span "Import from CSV" at bounding box center [311, 778] width 82 height 13
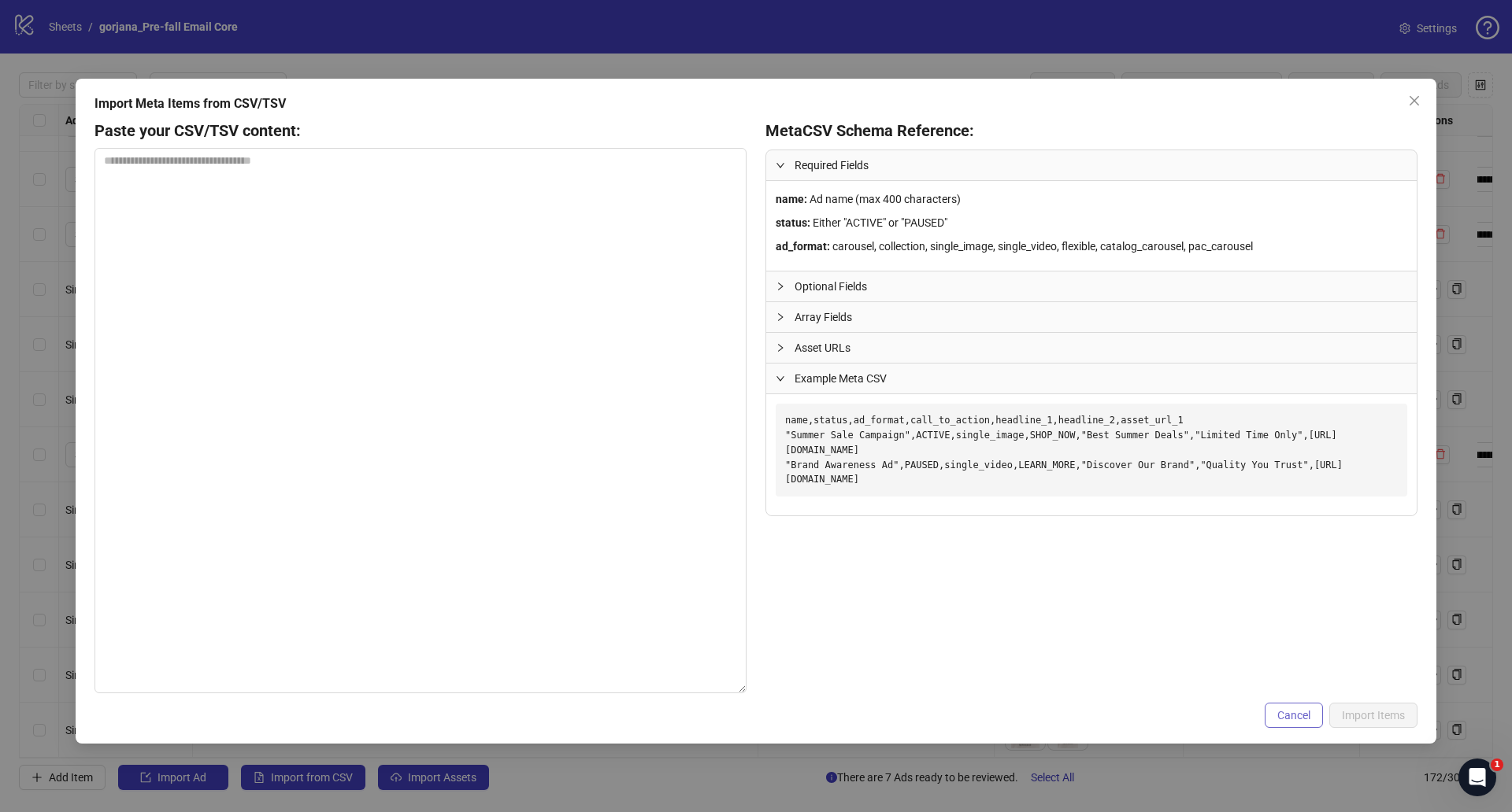
click at [1294, 718] on span "Cancel" at bounding box center [1294, 715] width 33 height 13
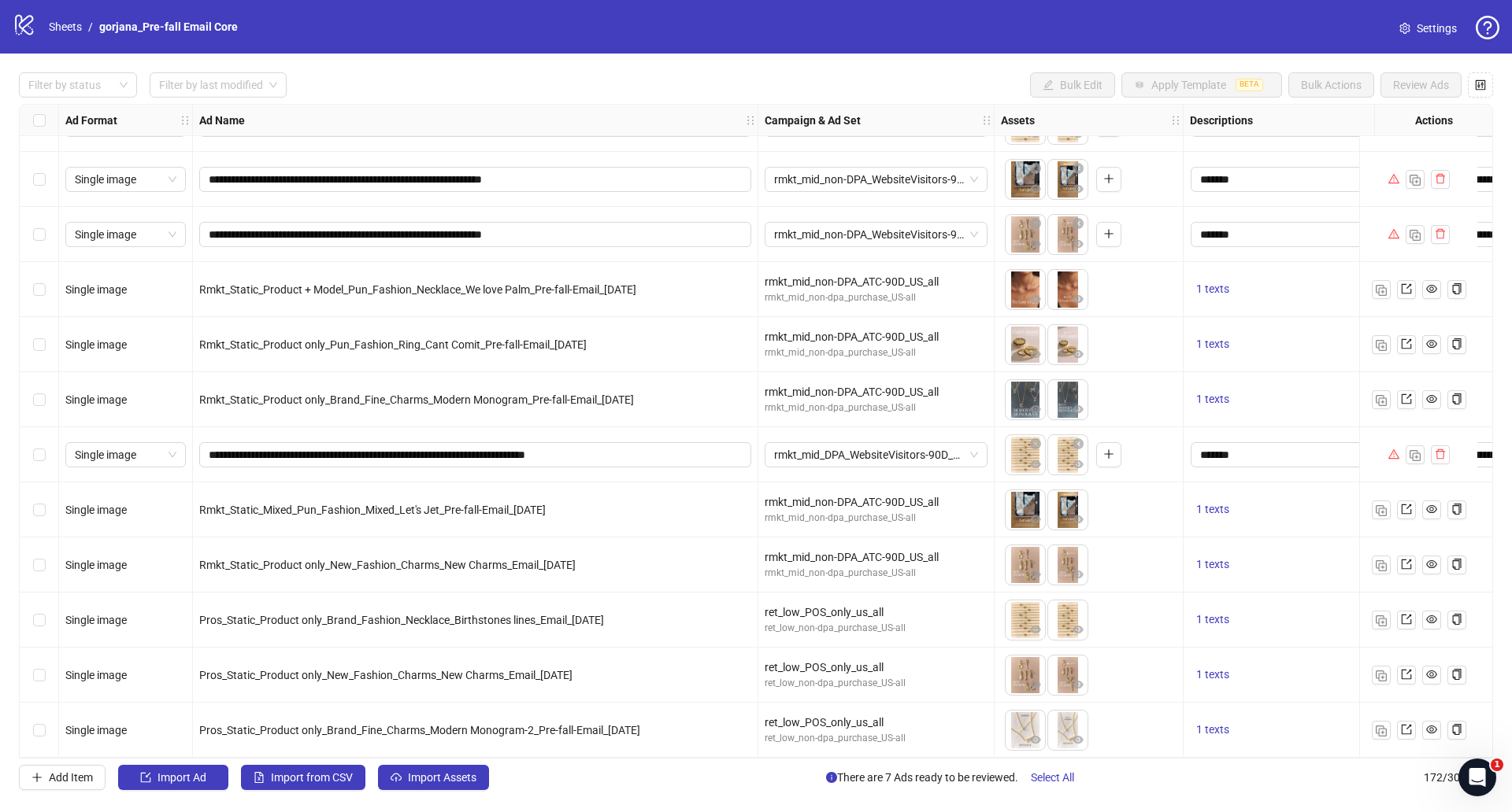
click at [454, 799] on div "**********" at bounding box center [756, 431] width 1512 height 756
click at [456, 781] on span "Import Assets" at bounding box center [442, 778] width 69 height 13
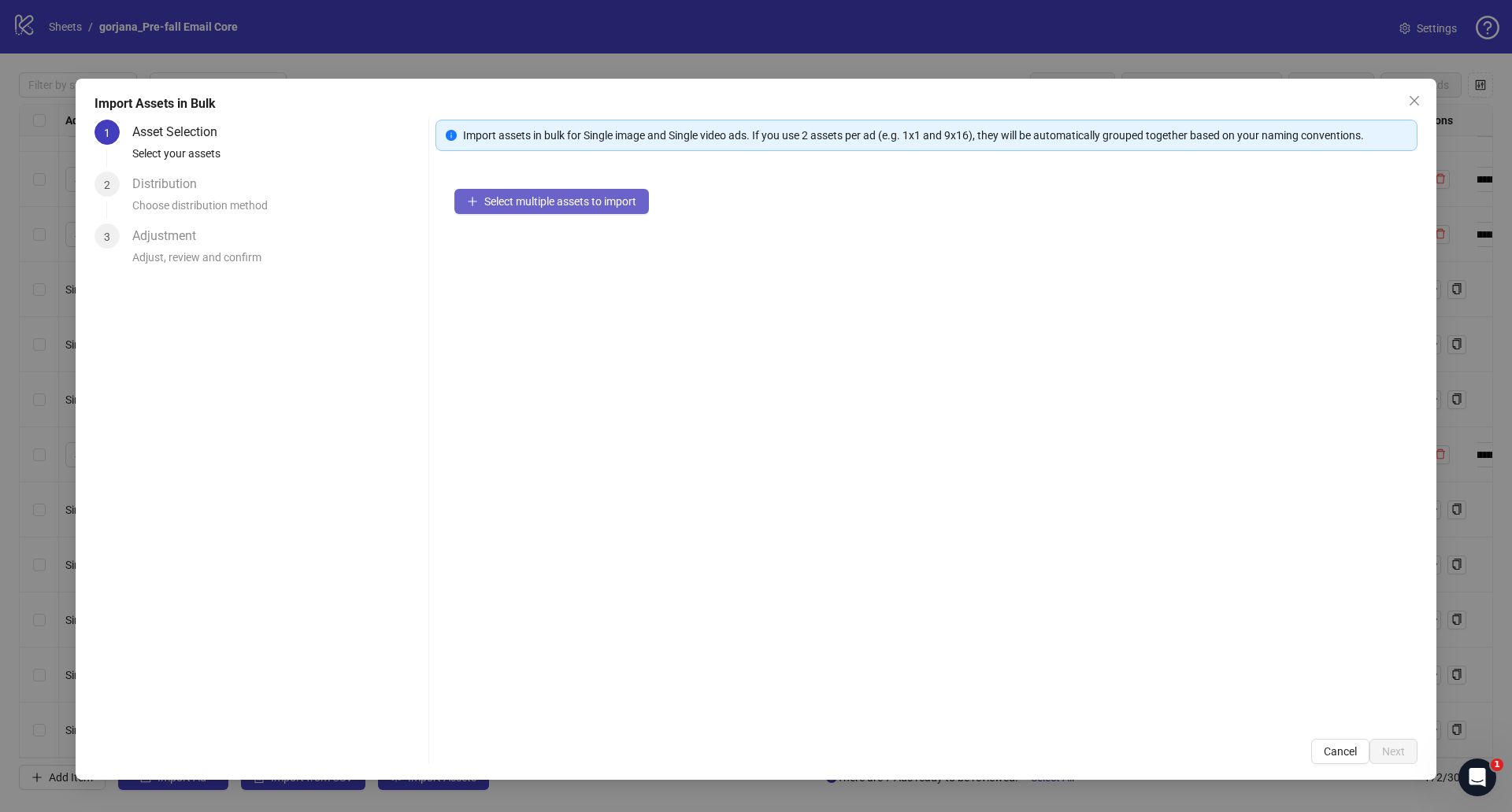
click at [570, 208] on button "Select multiple assets to import" at bounding box center [552, 201] width 195 height 25
click at [1413, 80] on div "Import Assets in Bulk 1 Asset Selection Select your assets 2 Distribution Choos…" at bounding box center [756, 429] width 1361 height 701
click at [1414, 92] on button "Close" at bounding box center [1415, 101] width 25 height 25
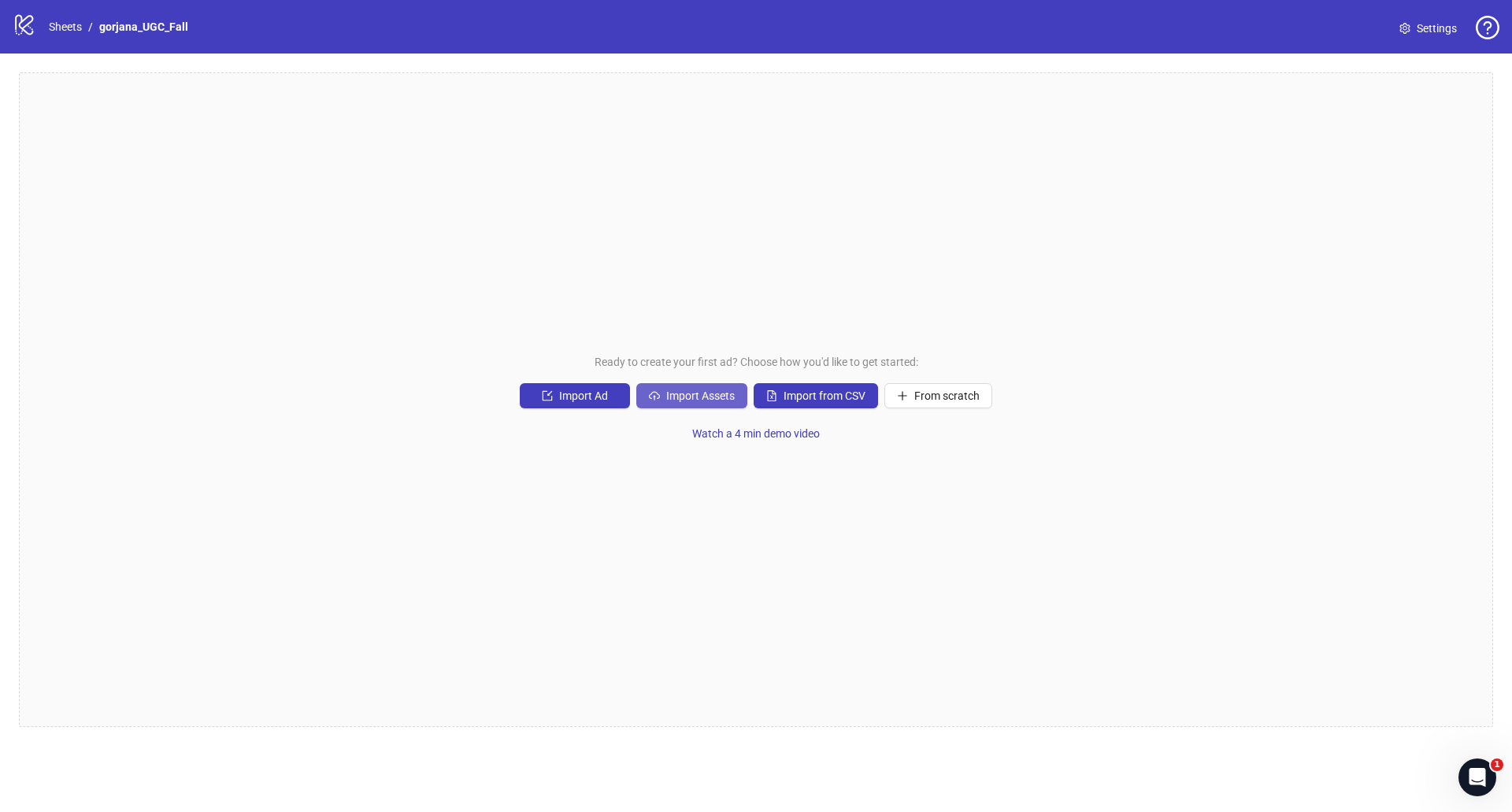
click at [713, 405] on button "Import Assets" at bounding box center [691, 396] width 111 height 25
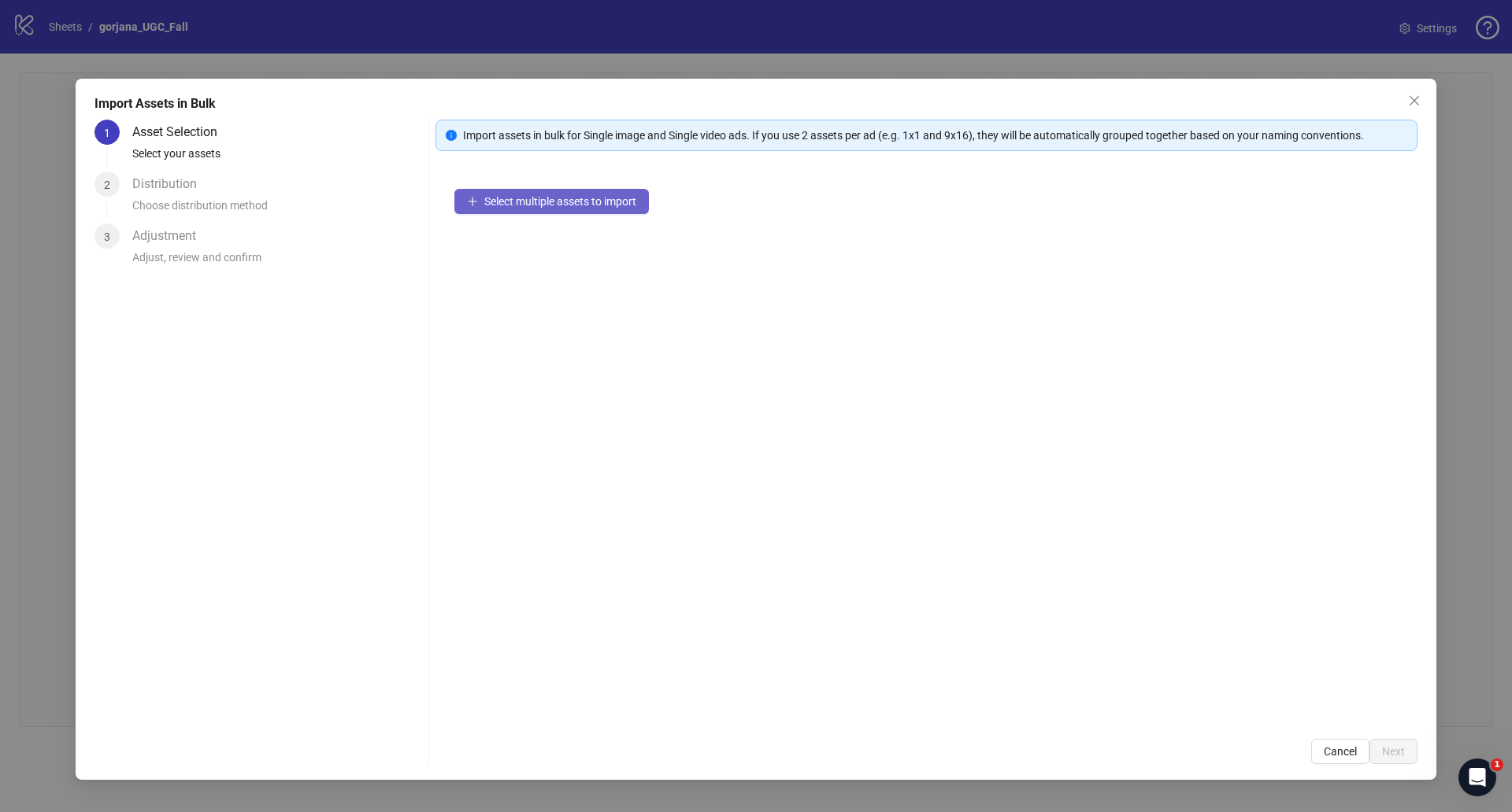
click at [608, 193] on button "Select multiple assets to import" at bounding box center [552, 201] width 195 height 25
drag, startPoint x: 1404, startPoint y: 108, endPoint x: 1410, endPoint y: 101, distance: 9.2
click at [1405, 106] on button "Close" at bounding box center [1415, 101] width 25 height 25
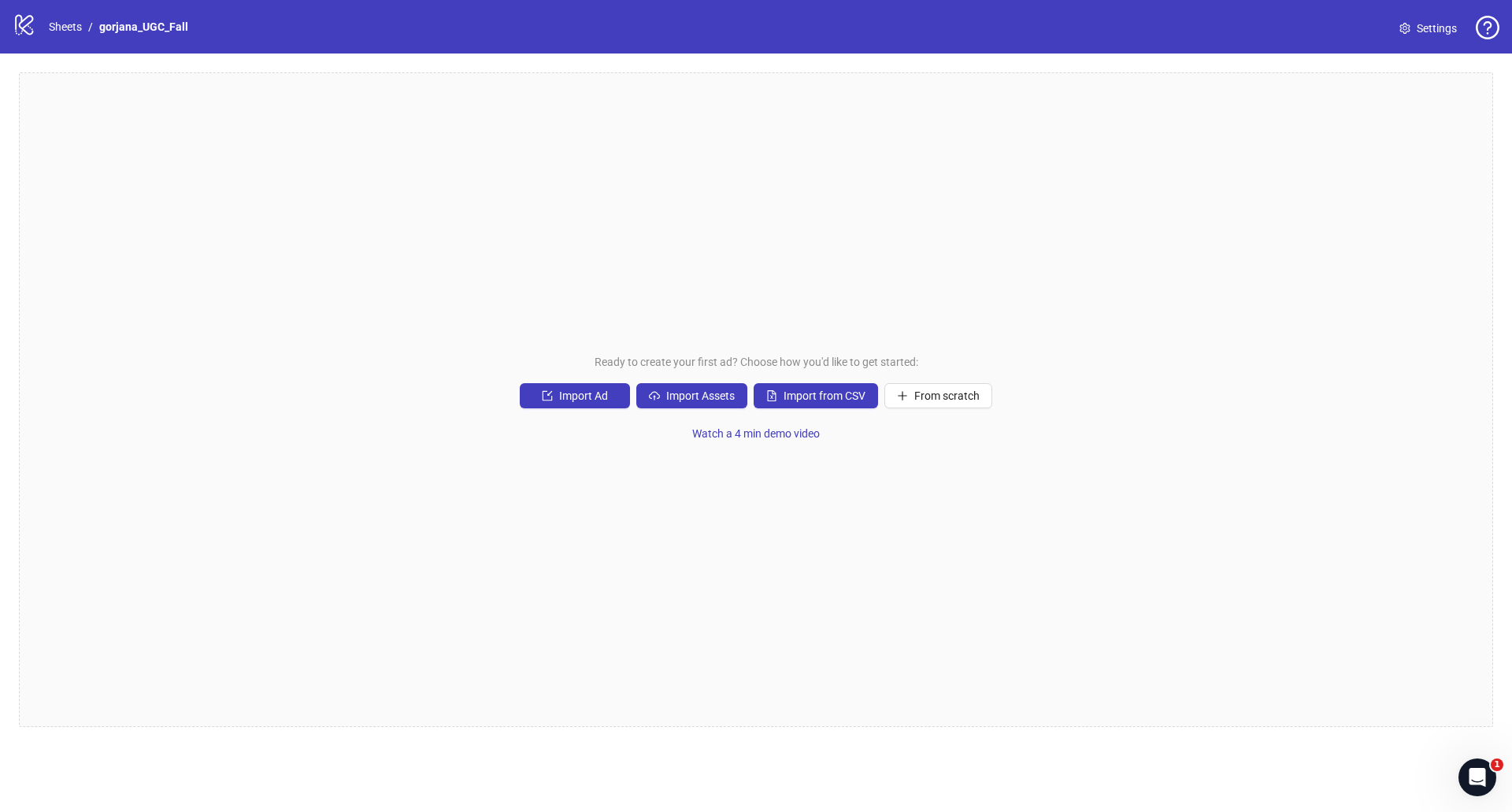
click at [709, 411] on div "Ready to create your first ad? Choose how you'd like to get started: Import Ad …" at bounding box center [756, 400] width 1474 height 655
click at [715, 401] on span "Import Assets" at bounding box center [700, 396] width 69 height 13
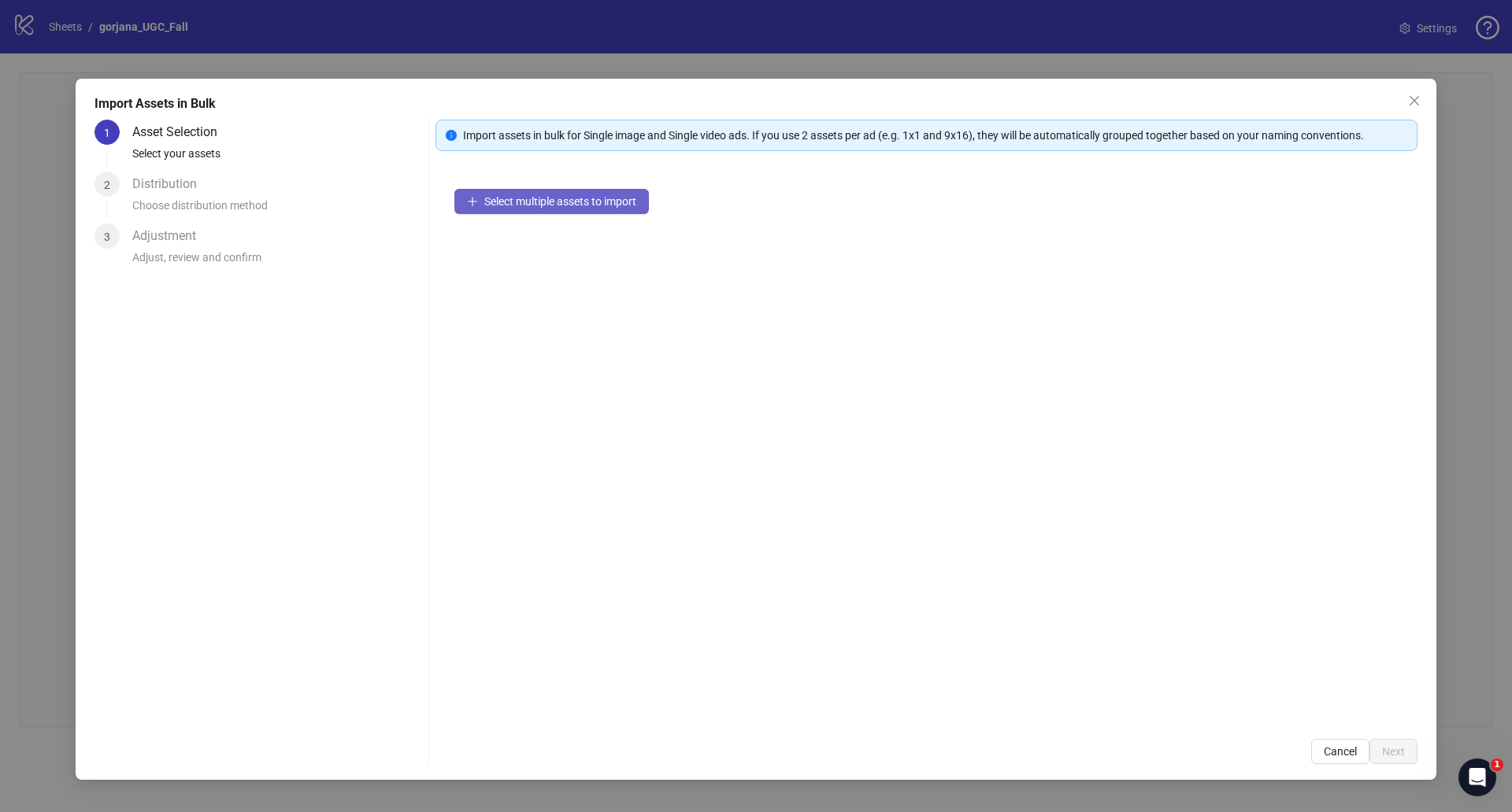
click at [515, 205] on span "Select multiple assets to import" at bounding box center [561, 201] width 152 height 13
click at [541, 207] on span "Select multiple assets to import" at bounding box center [561, 201] width 152 height 13
